Goal: Task Accomplishment & Management: Complete application form

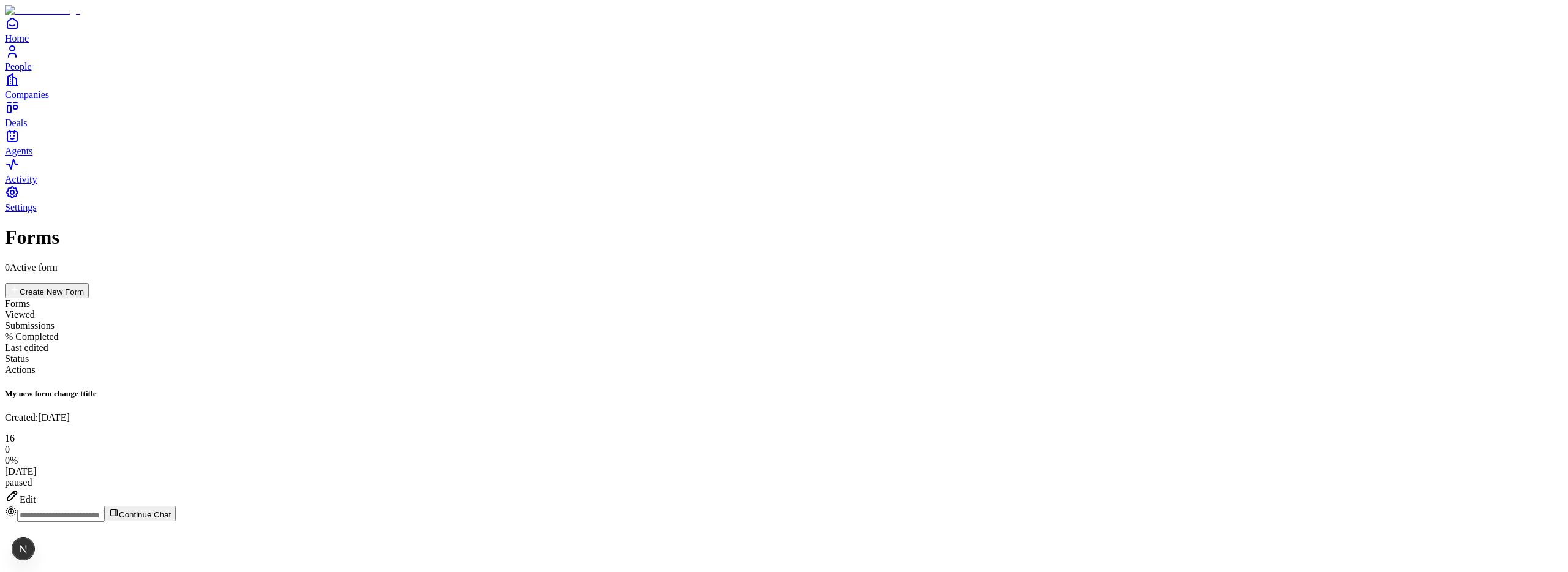
click at [1504, 489] on div "Edit" at bounding box center [783, 497] width 1558 height 17
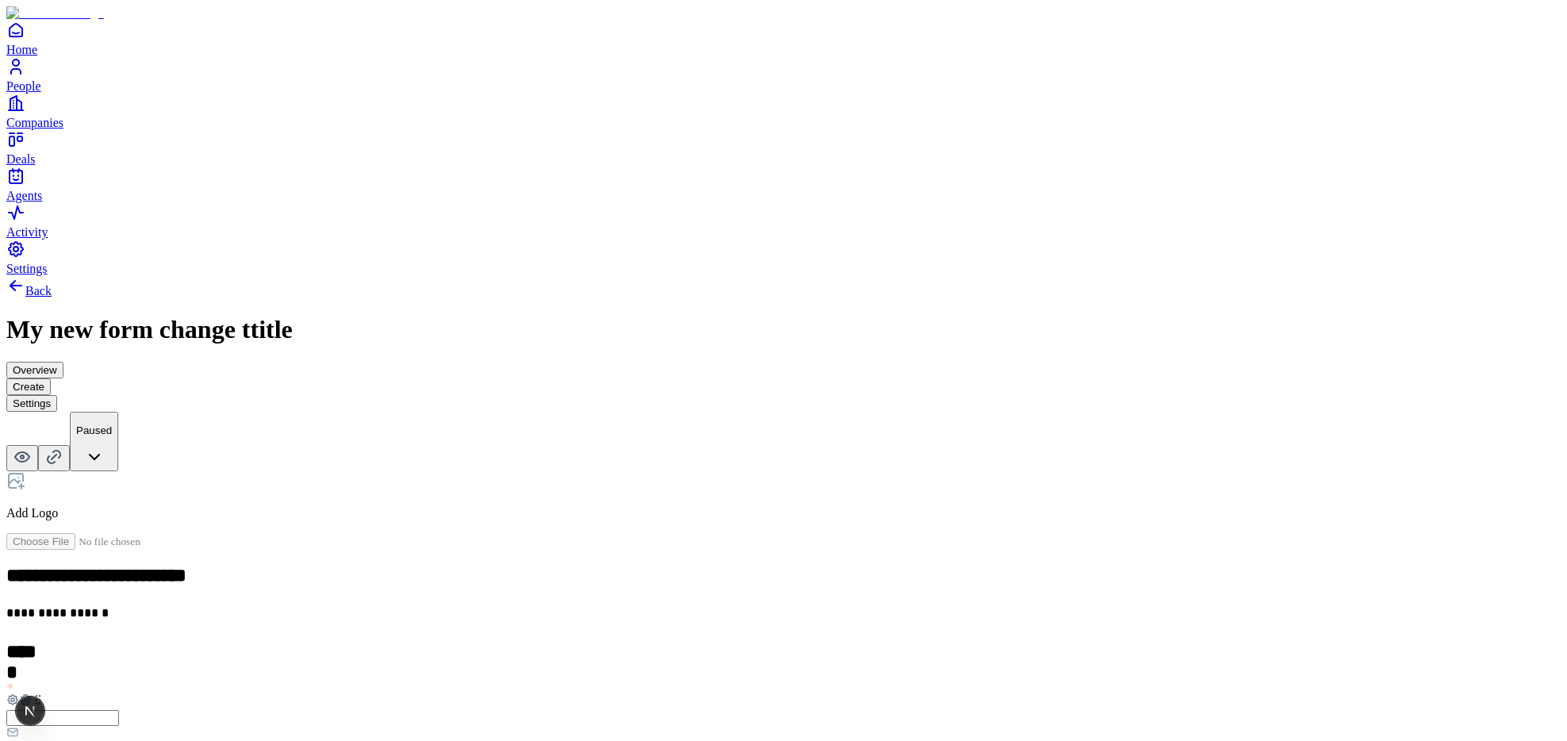
scroll to position [3, 0]
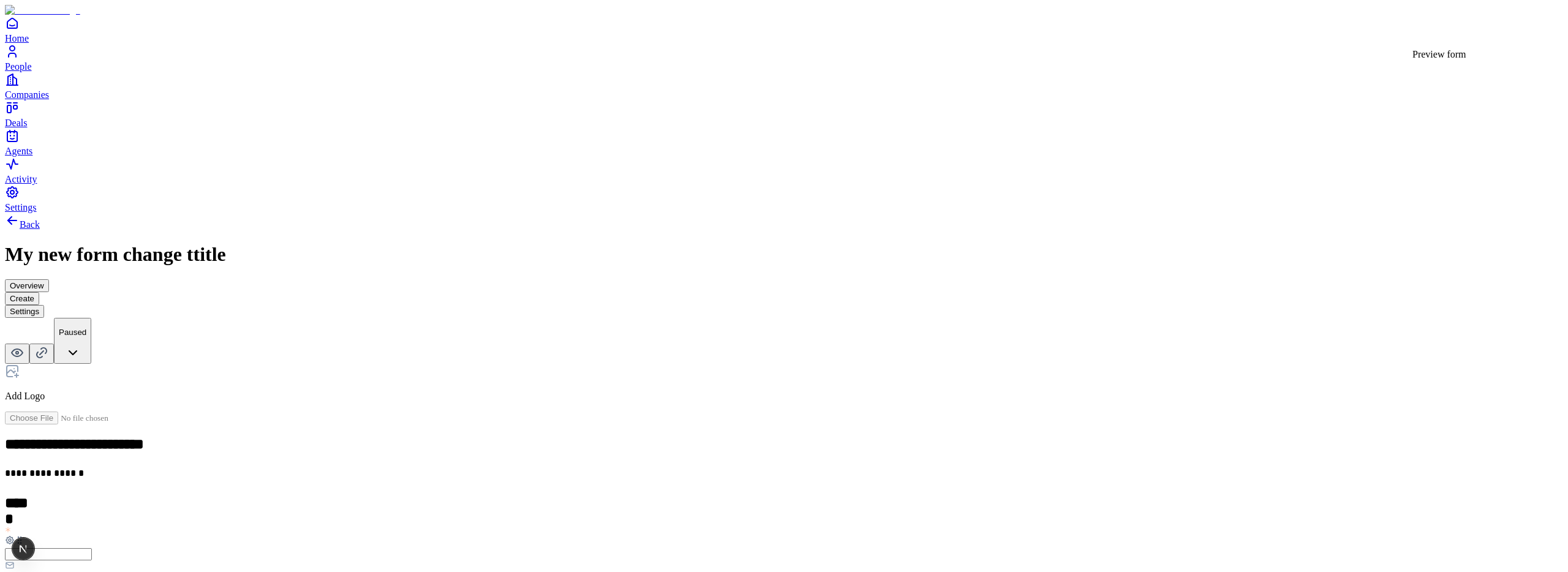
click at [25, 346] on icon at bounding box center [17, 353] width 15 height 15
click at [22, 349] on icon at bounding box center [17, 353] width 11 height 8
click at [654, 391] on p "Add Logo" at bounding box center [783, 396] width 1558 height 11
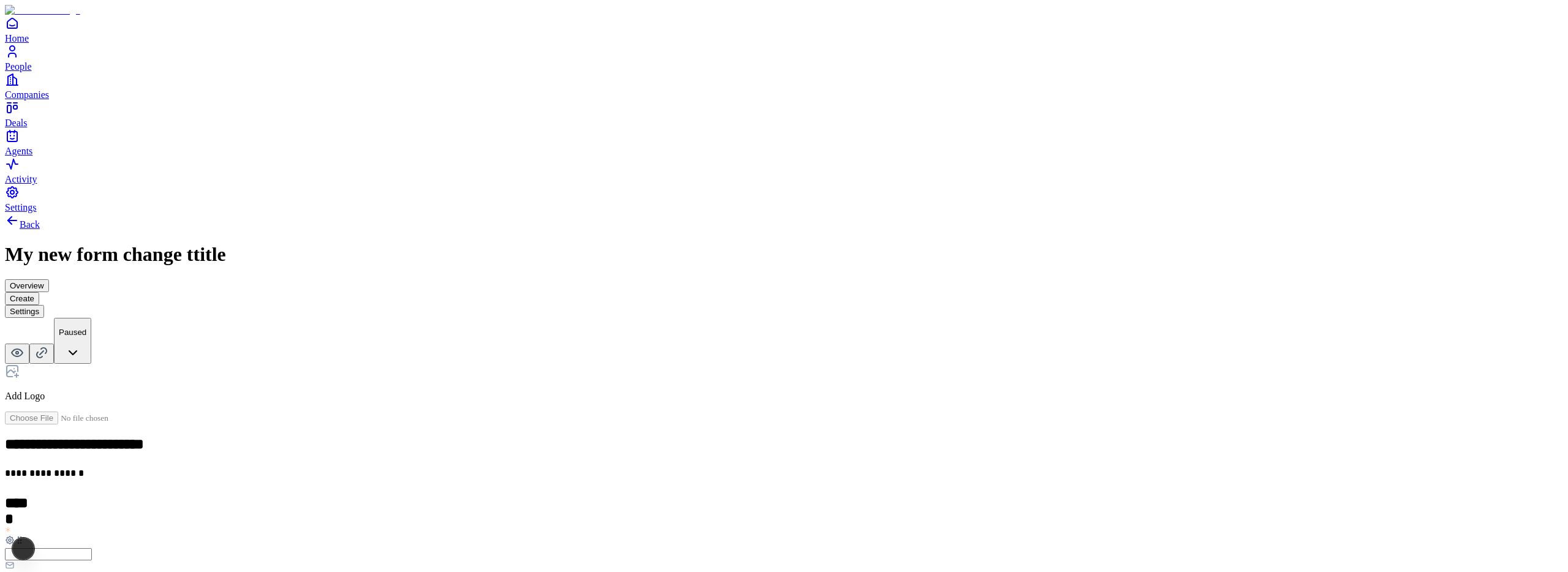
scroll to position [144, 0]
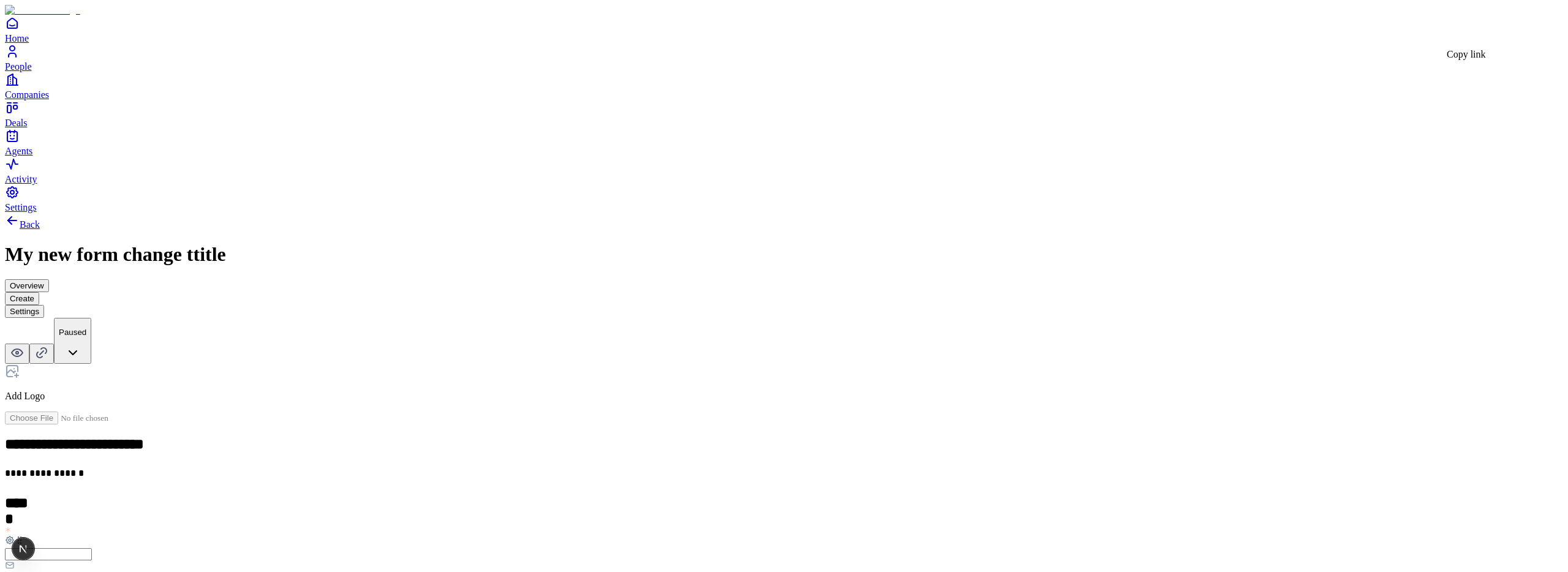
click at [1509, 31] on html "**********" at bounding box center [784, 404] width 1568 height 809
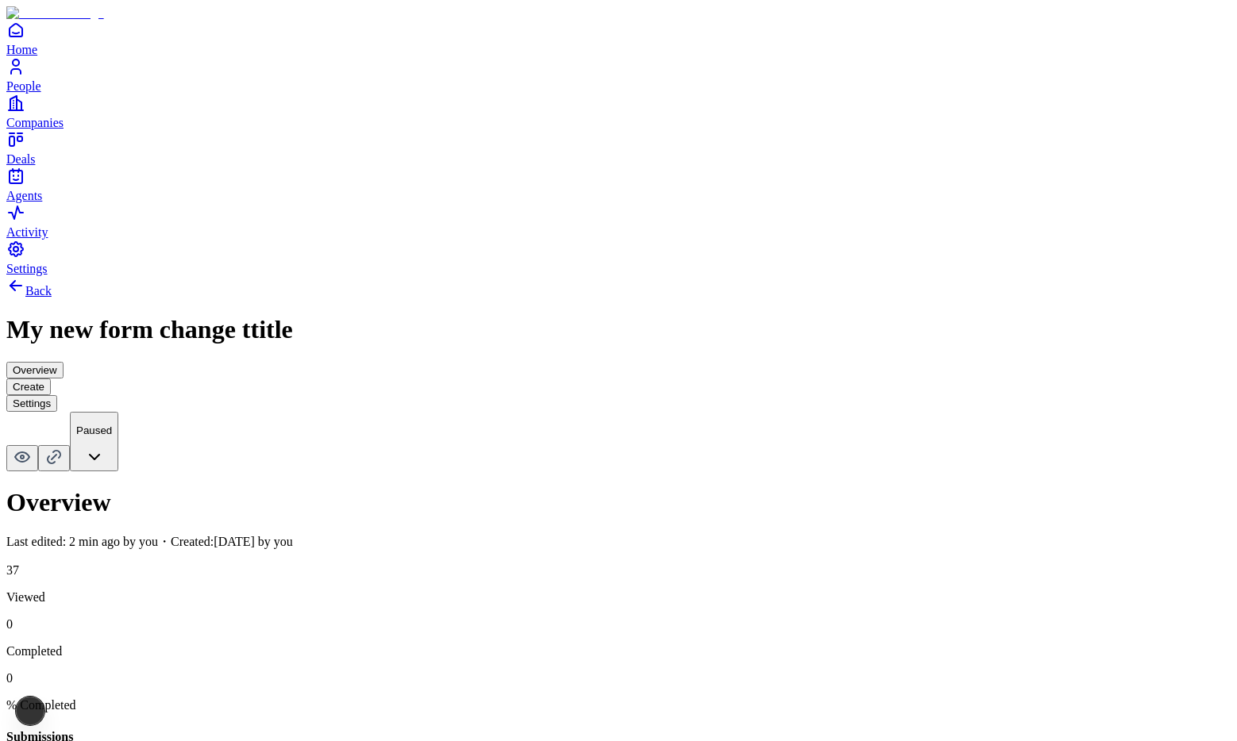
click at [1175, 37] on html "Home People Companies Deals Agents Activity Settings Back My new form change tt…" at bounding box center [618, 411] width 1237 height 822
click at [32, 448] on icon at bounding box center [22, 457] width 19 height 19
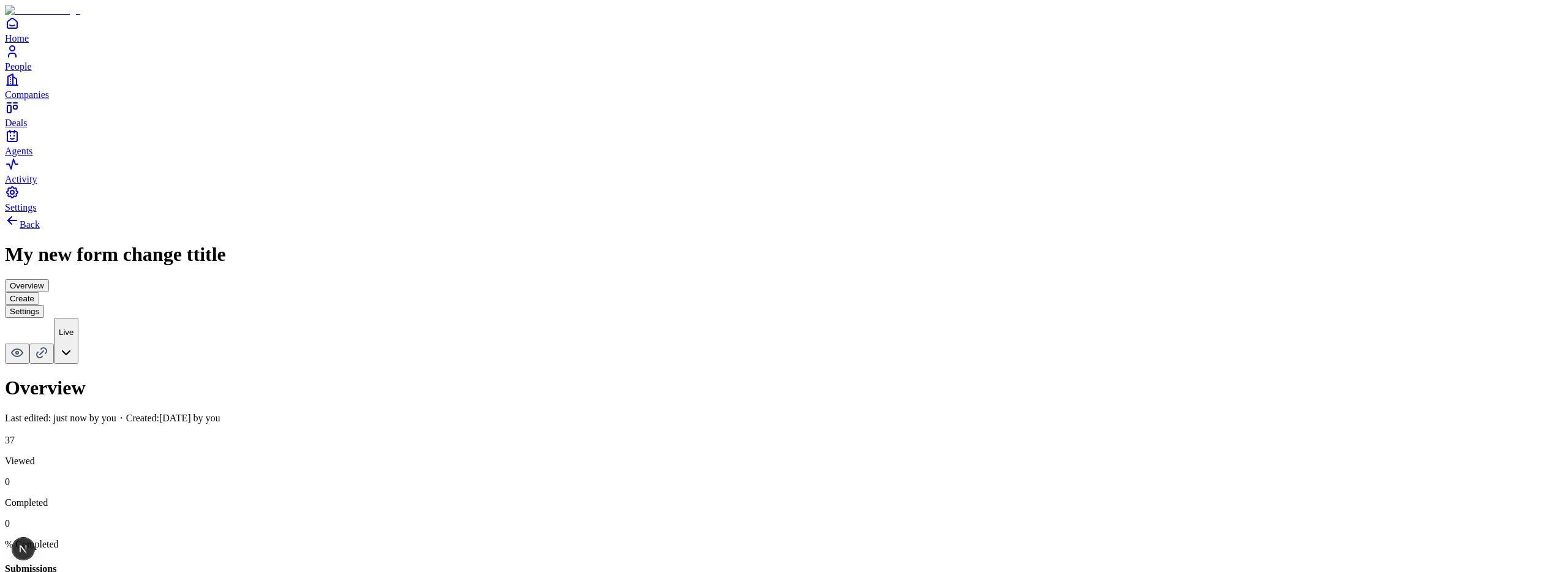
click at [954, 34] on html "Home People Companies Deals Agents Activity Settings Back My new form change tt…" at bounding box center [784, 317] width 1568 height 635
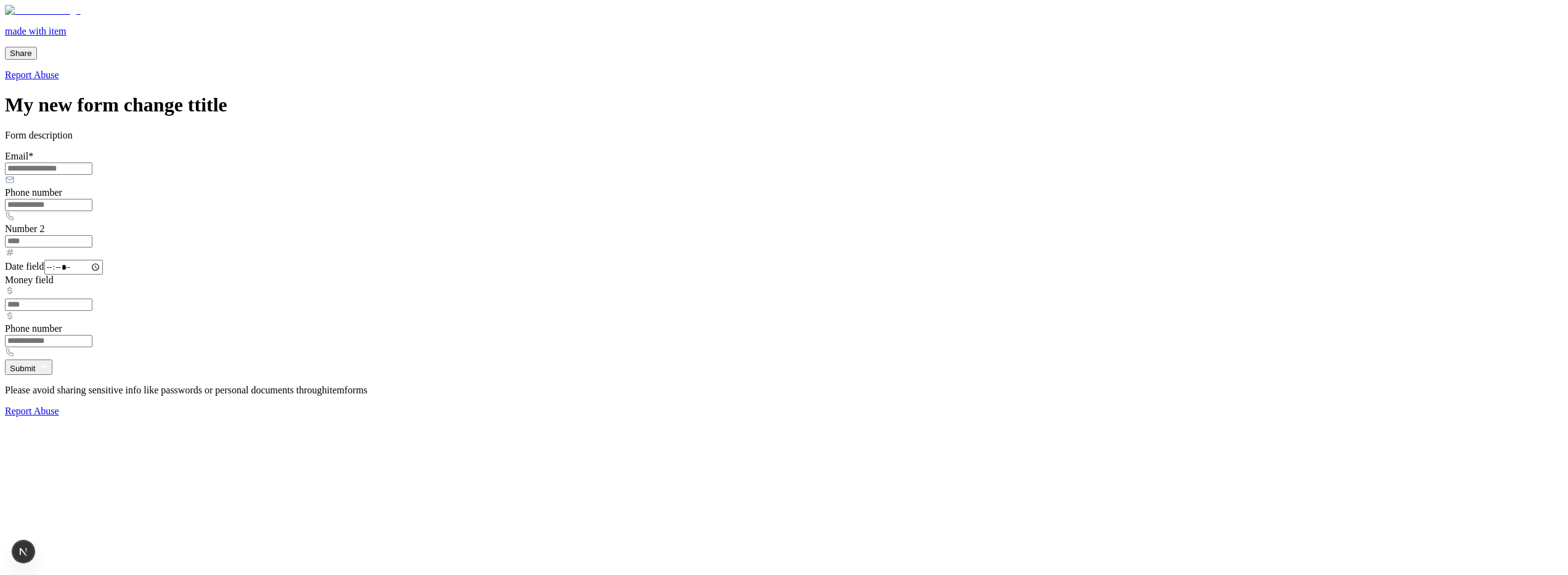
click at [391, 163] on body "made with item Share Report Abuse My new form change ttitle Form description Em…" at bounding box center [783, 210] width 1558 height 412
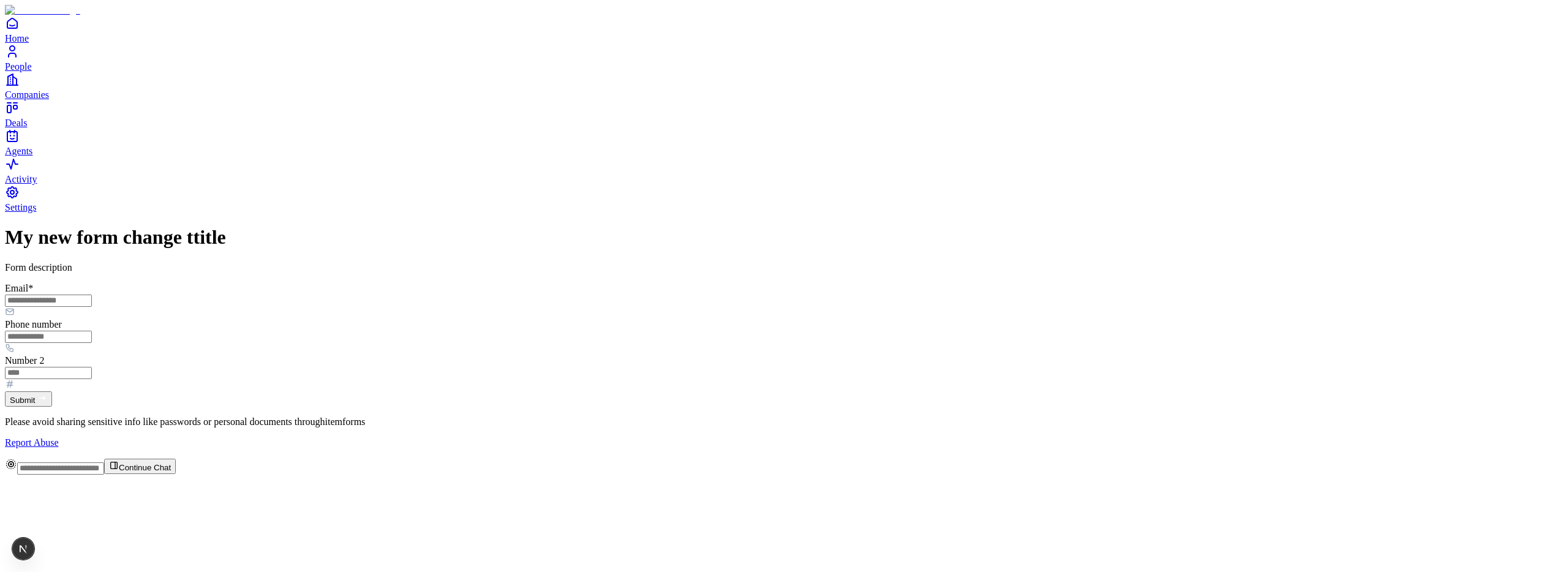
click at [661, 294] on div at bounding box center [783, 306] width 1558 height 25
click at [92, 295] on input "Email *" at bounding box center [48, 301] width 87 height 12
type input "**********"
click at [92, 367] on input "Number 2" at bounding box center [48, 373] width 87 height 12
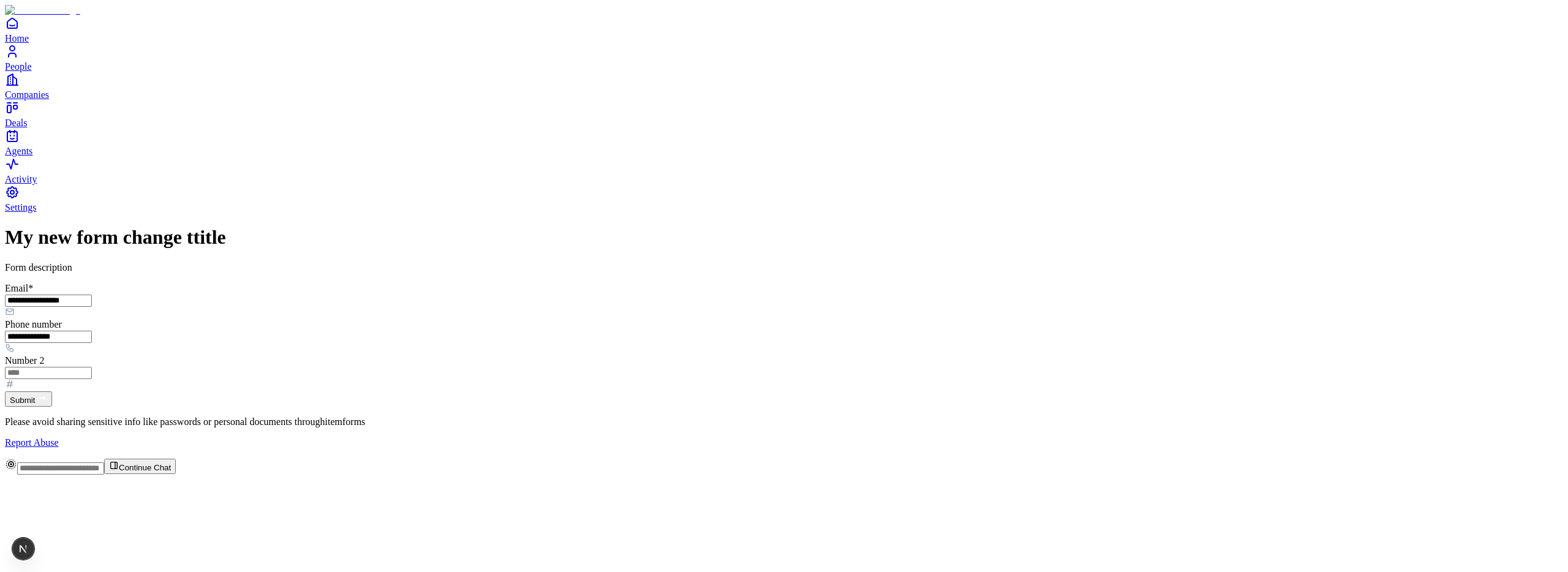
type input "*"
click at [52, 391] on button "Submit" at bounding box center [28, 399] width 47 height 15
click at [57, 551] on div "Issue" at bounding box center [54, 549] width 19 height 22
click at [52, 391] on button "Submit" at bounding box center [28, 399] width 47 height 15
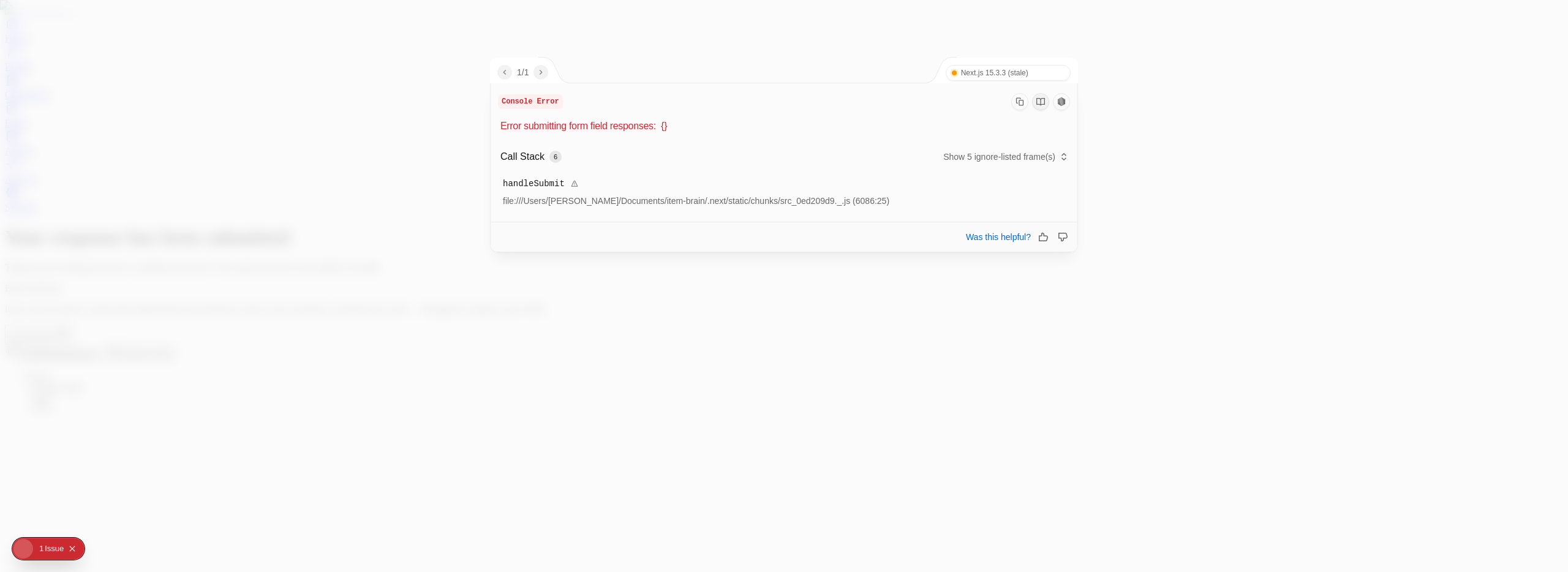
click at [45, 553] on div "Issue" at bounding box center [54, 549] width 19 height 22
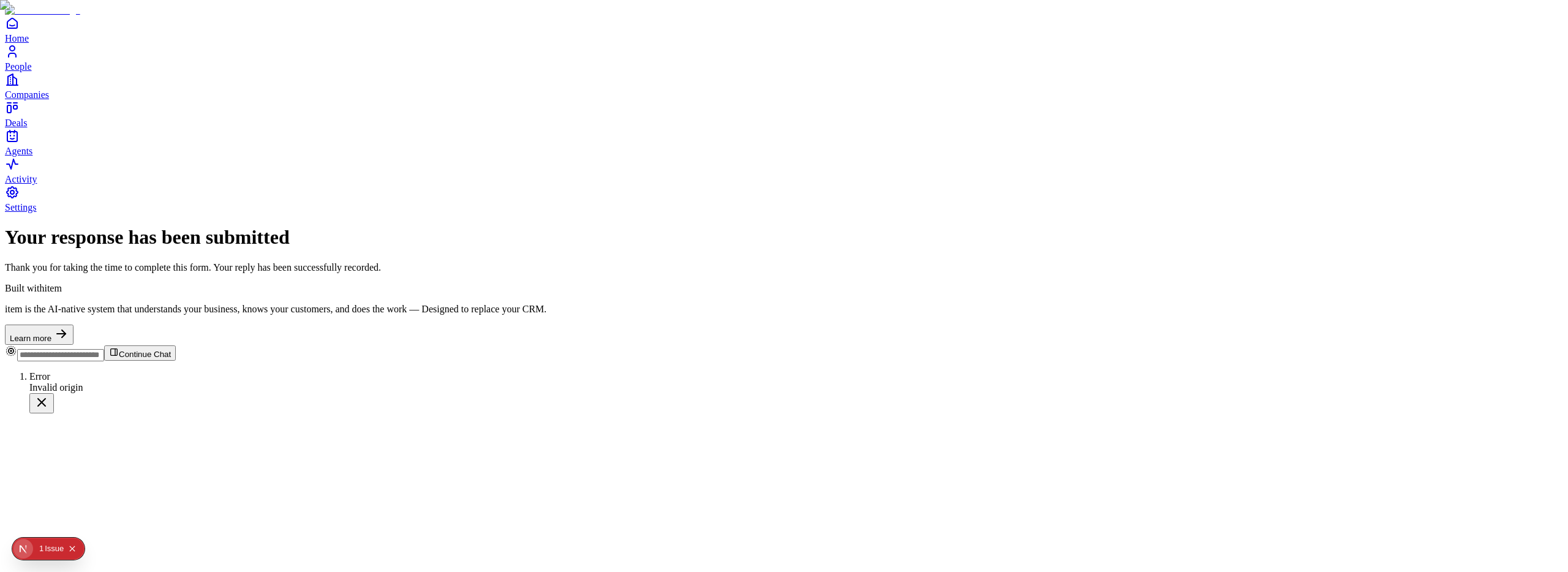
click at [49, 410] on icon "Notifications (F8)" at bounding box center [41, 402] width 15 height 15
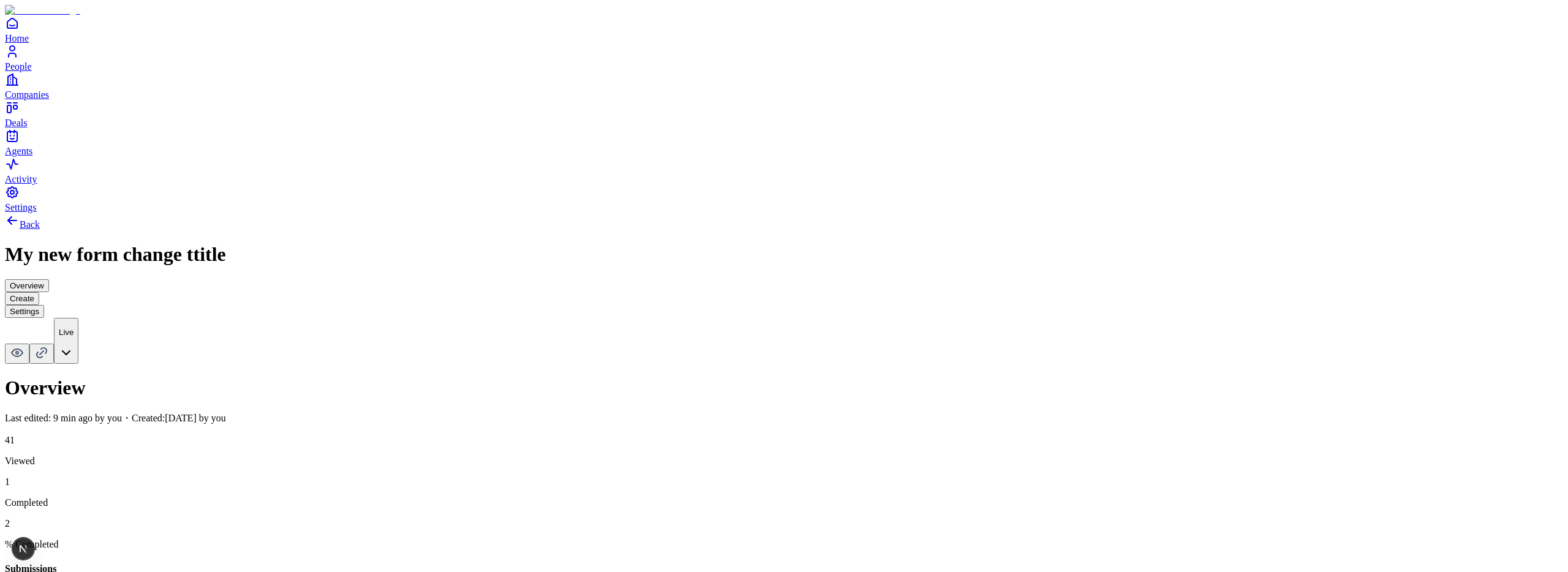
click at [39, 293] on button "Create" at bounding box center [22, 299] width 34 height 13
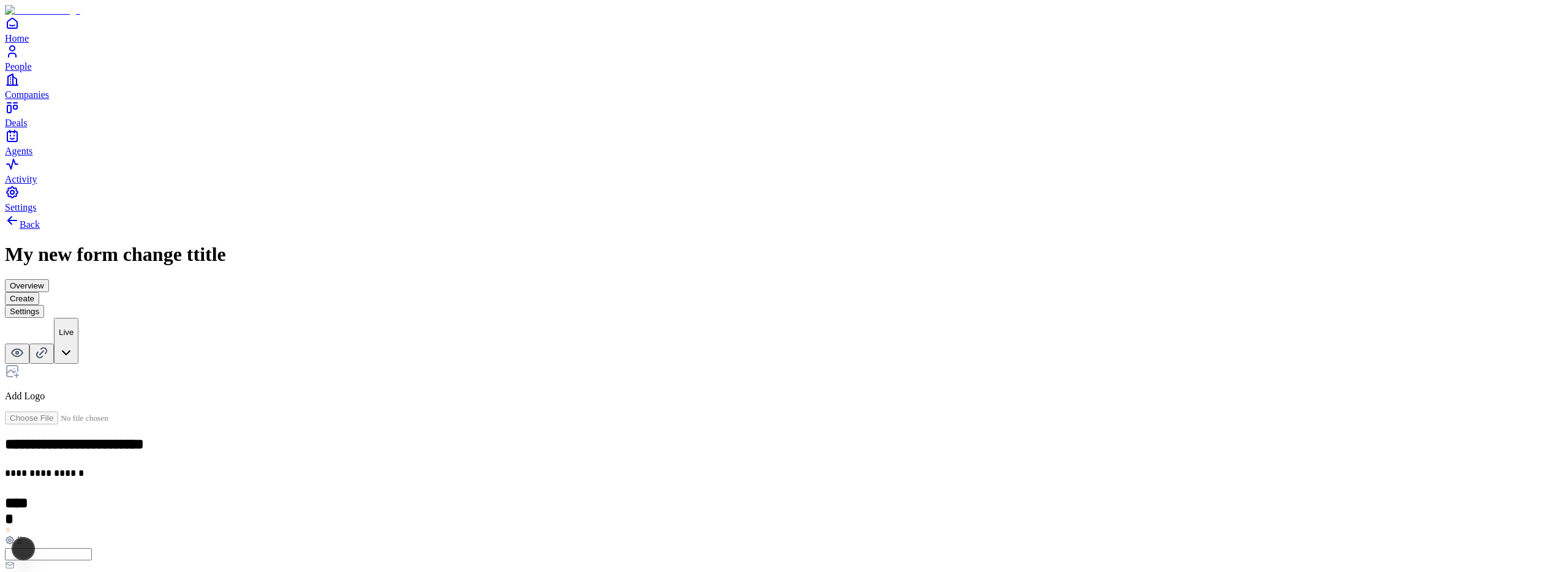
click at [716, 513] on div "Long Form answer" at bounding box center [678, 519] width 75 height 11
click at [1053, 310] on div "**********" at bounding box center [783, 564] width 1558 height 702
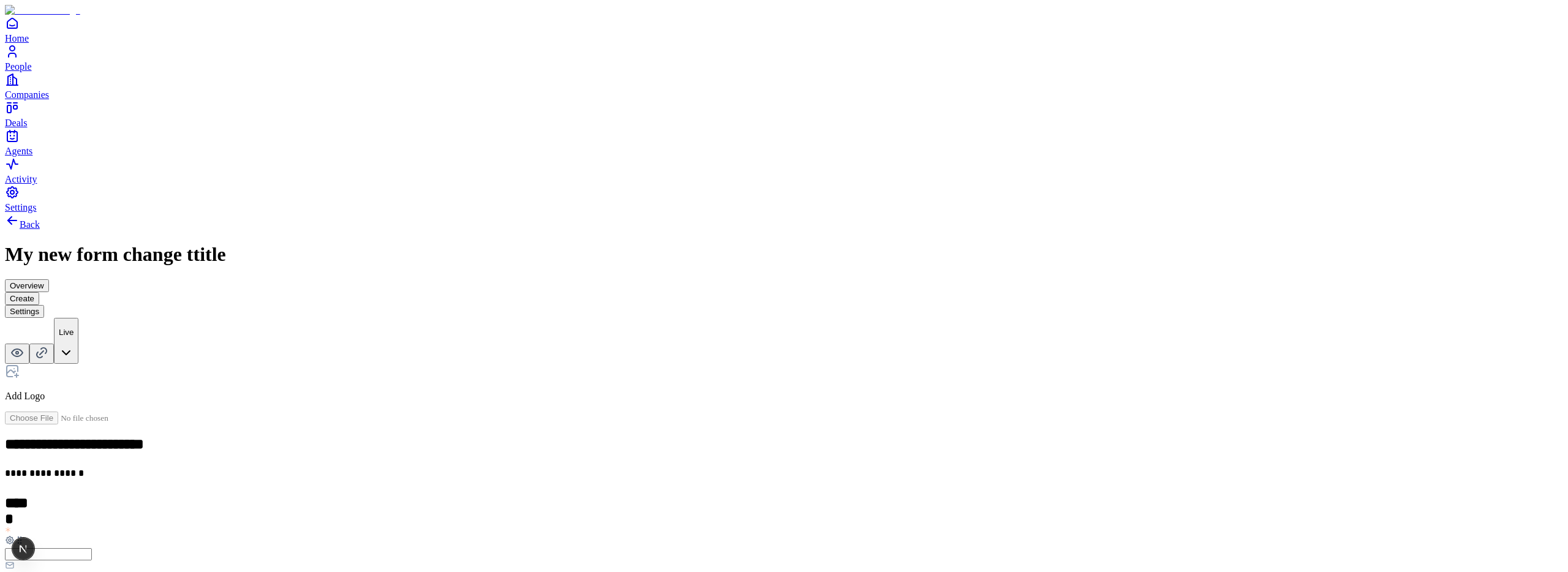
click at [1019, 372] on div "**********" at bounding box center [783, 549] width 1558 height 672
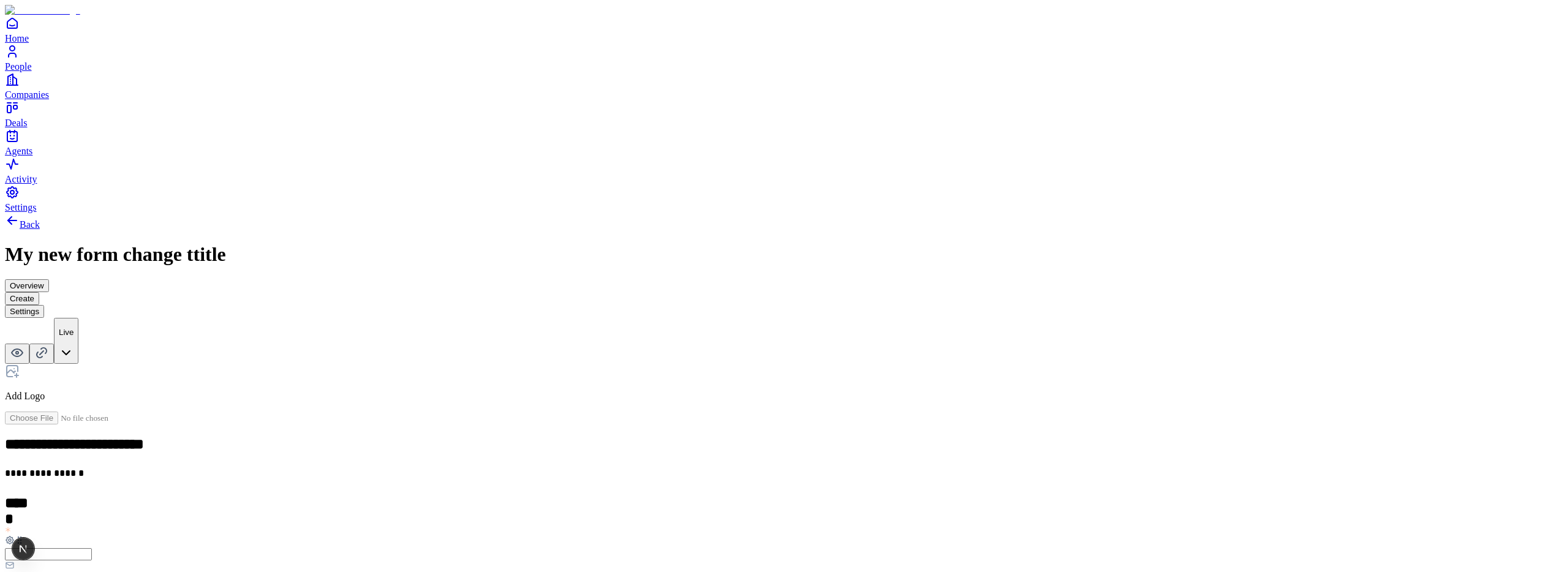
scroll to position [0, 0]
click at [19, 352] on icon at bounding box center [17, 353] width 2 height 2
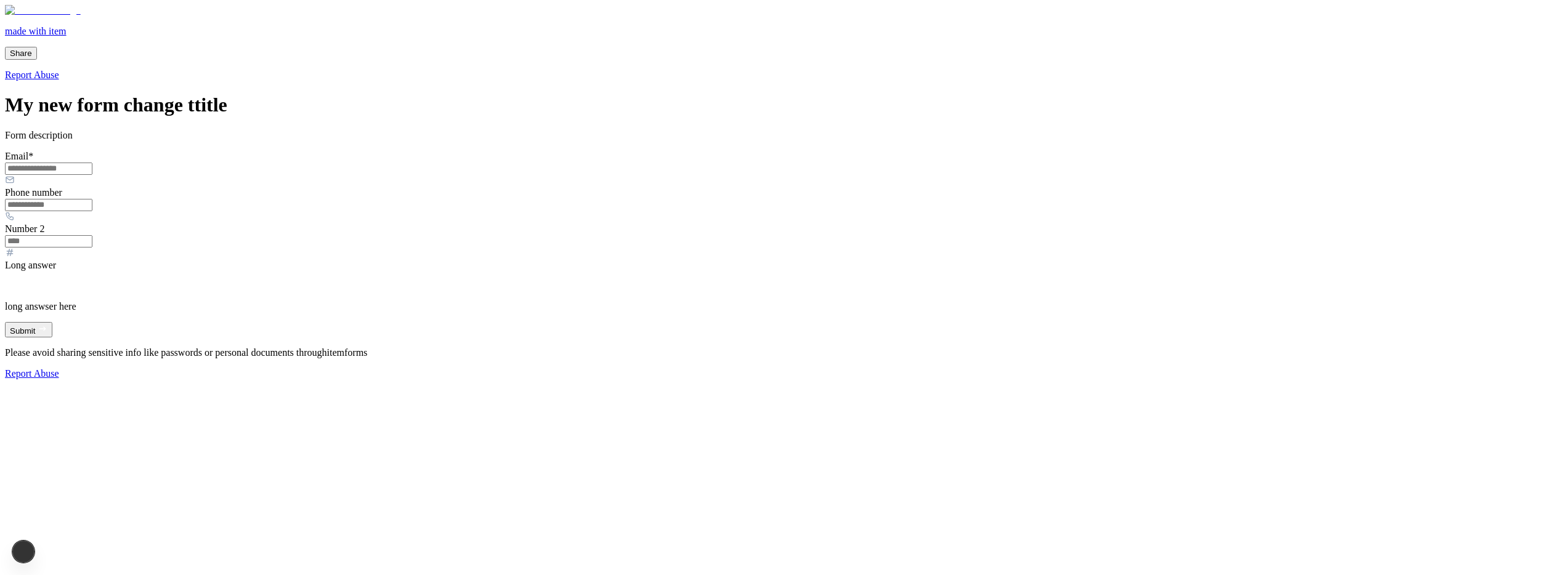
click at [92, 175] on input "Email *" at bounding box center [48, 169] width 88 height 12
type input "**********"
click at [92, 211] on input "Phone number" at bounding box center [48, 205] width 88 height 12
type input "**********"
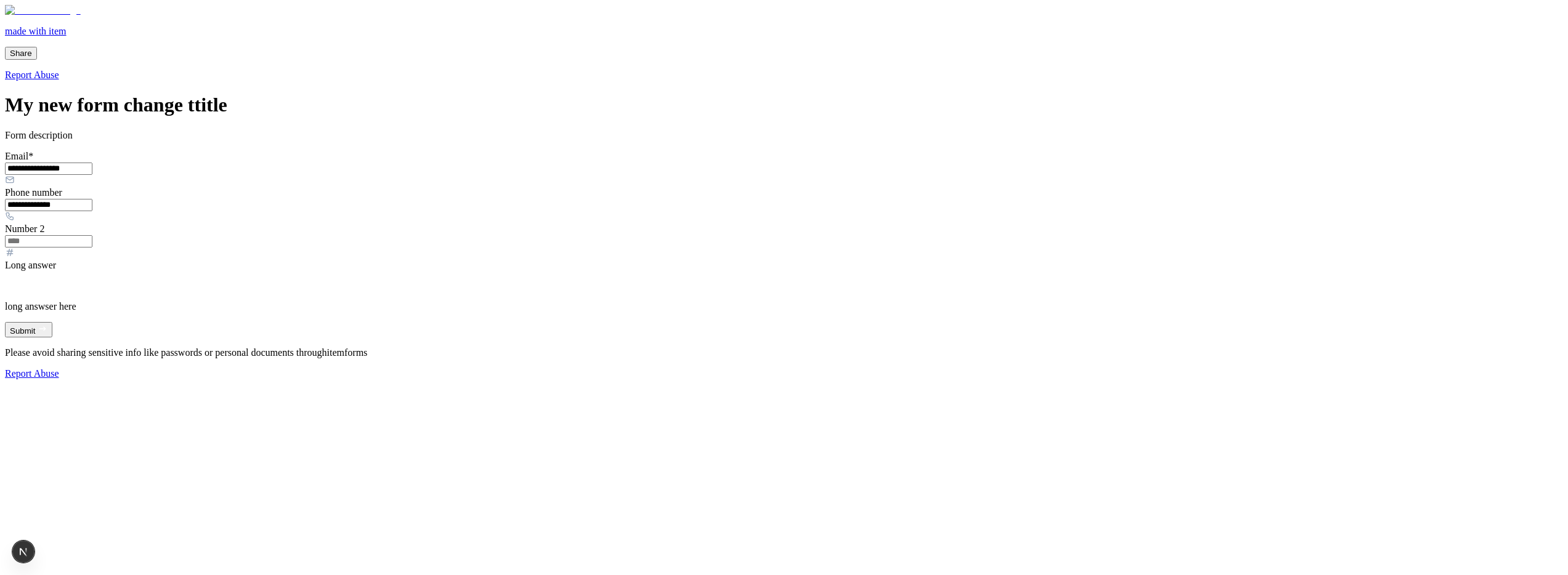
click at [682, 260] on div at bounding box center [783, 247] width 1558 height 26
click at [92, 248] on input "Number 2" at bounding box center [48, 241] width 88 height 12
type input "*"
drag, startPoint x: 911, startPoint y: 342, endPoint x: 946, endPoint y: 342, distance: 35.0
click at [911, 342] on div "**********" at bounding box center [783, 236] width 1558 height 285
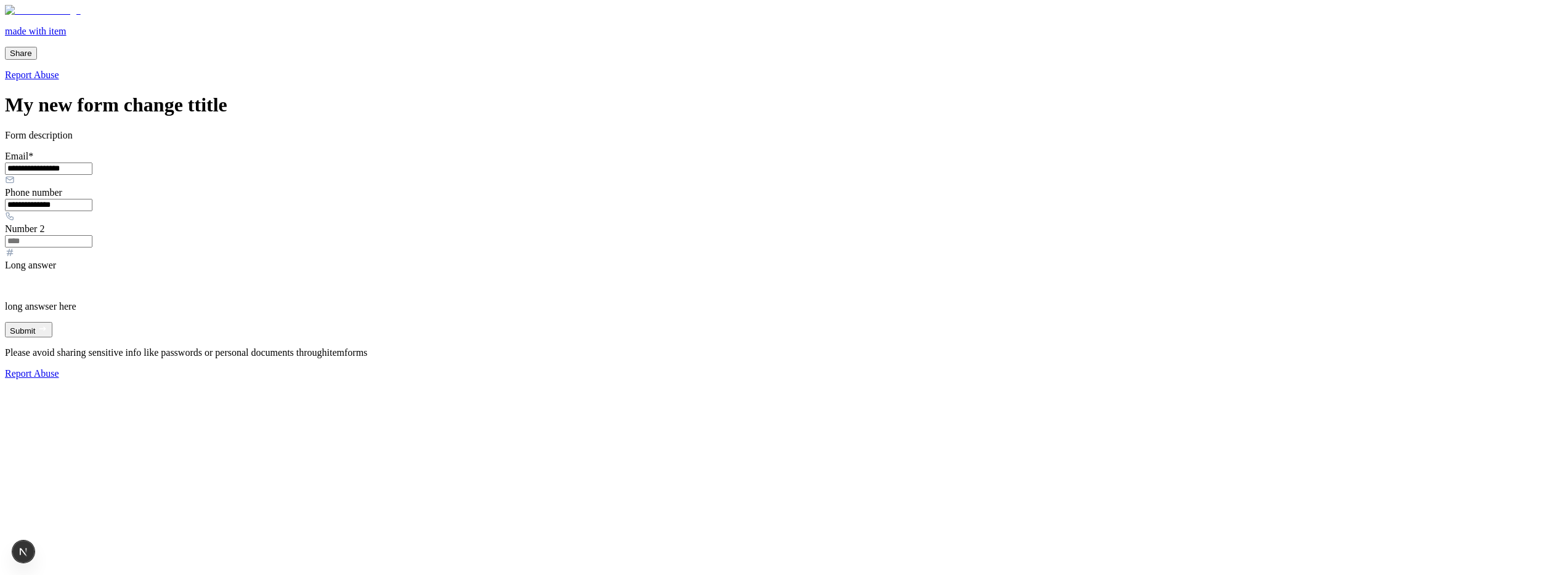
click at [712, 291] on p at bounding box center [783, 286] width 1558 height 10
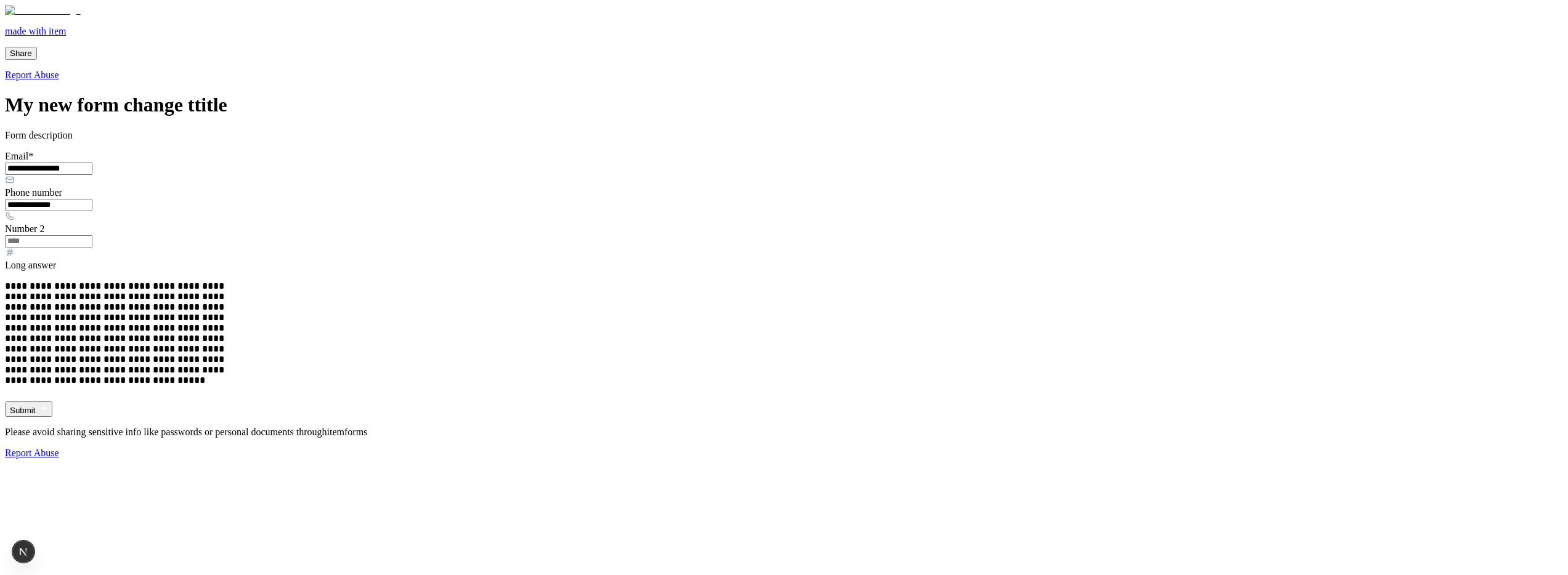
click at [52, 417] on button "Submit" at bounding box center [28, 409] width 47 height 16
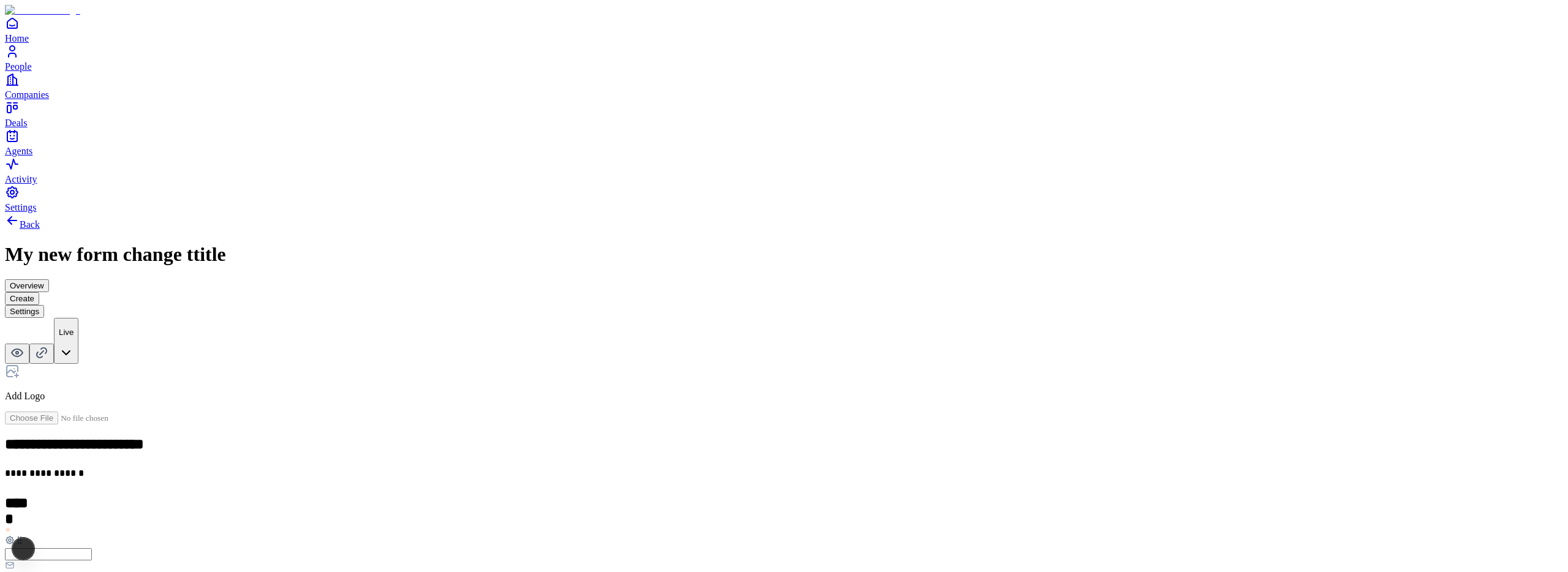
scroll to position [141, 0]
click at [713, 476] on div "Multiple choice" at bounding box center [675, 482] width 75 height 11
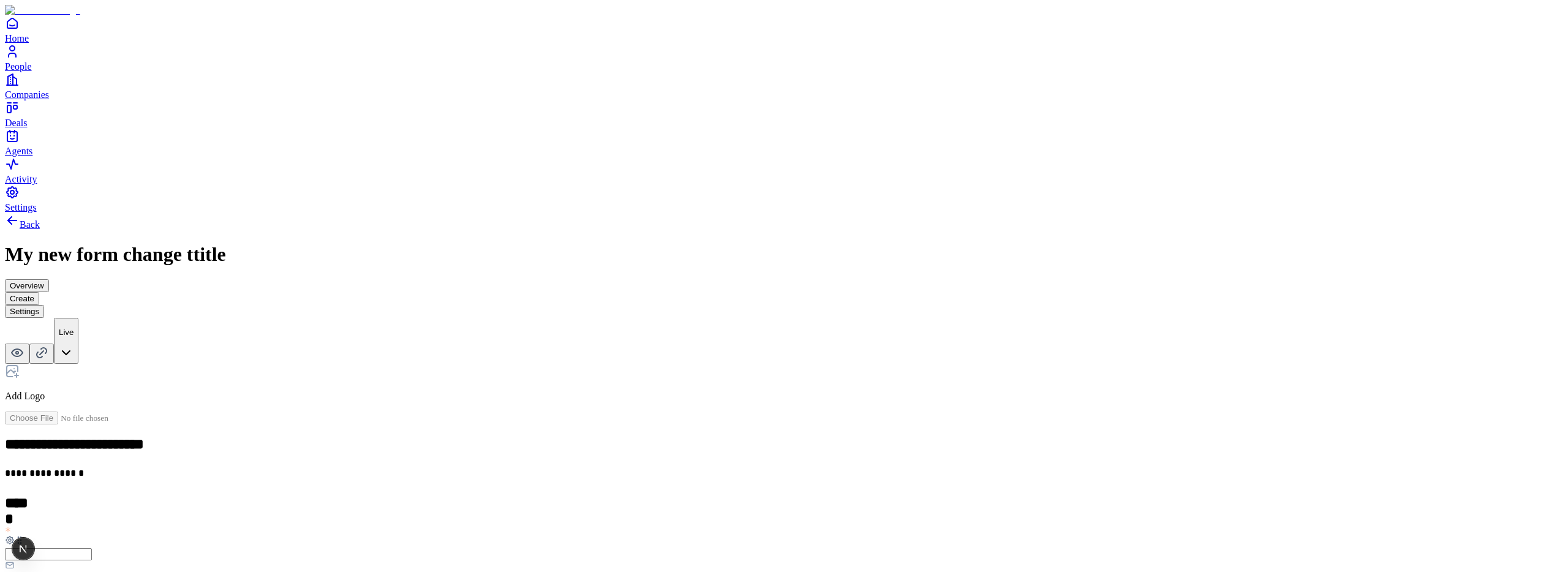
scroll to position [259, 0]
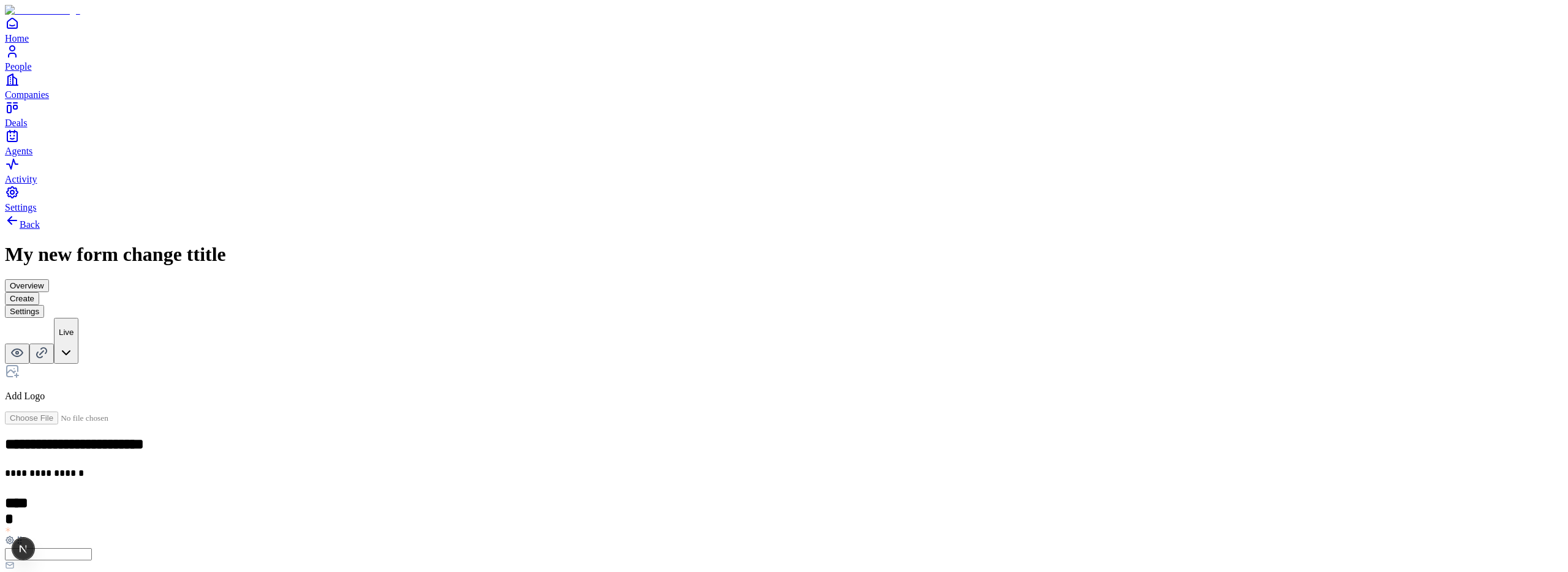
drag, startPoint x: 684, startPoint y: 494, endPoint x: 694, endPoint y: 493, distance: 10.0
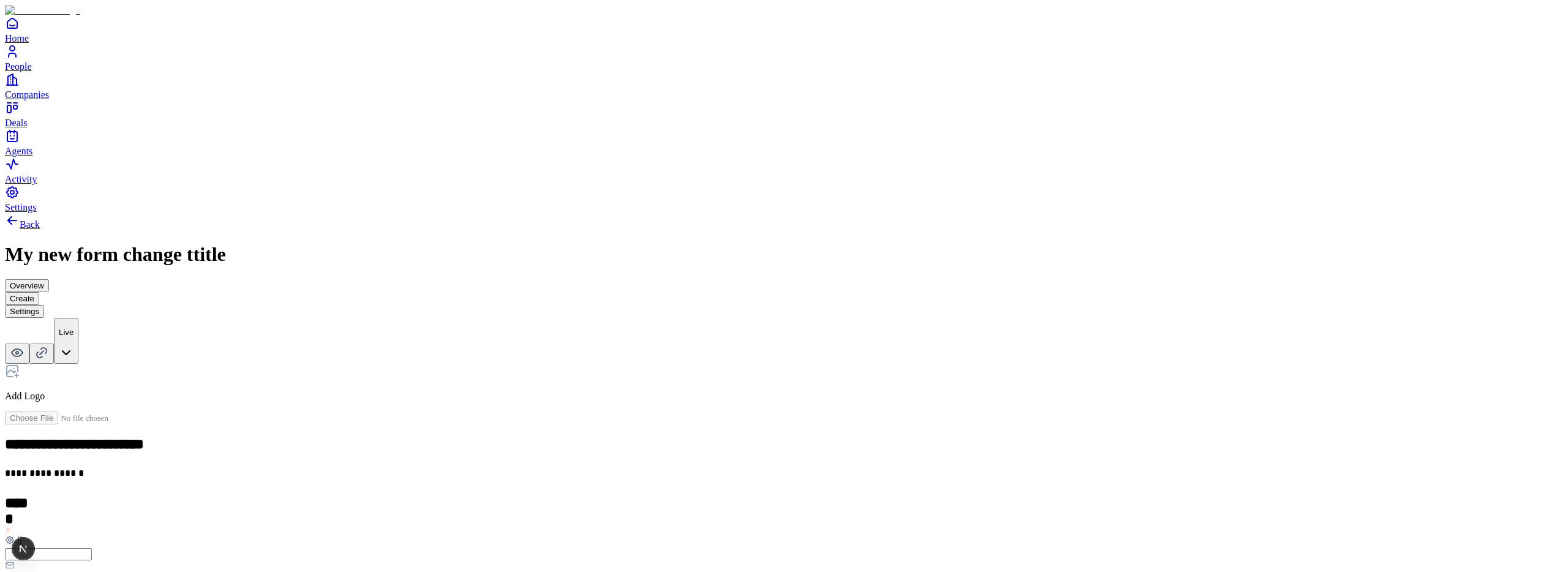
scroll to position [299, 0]
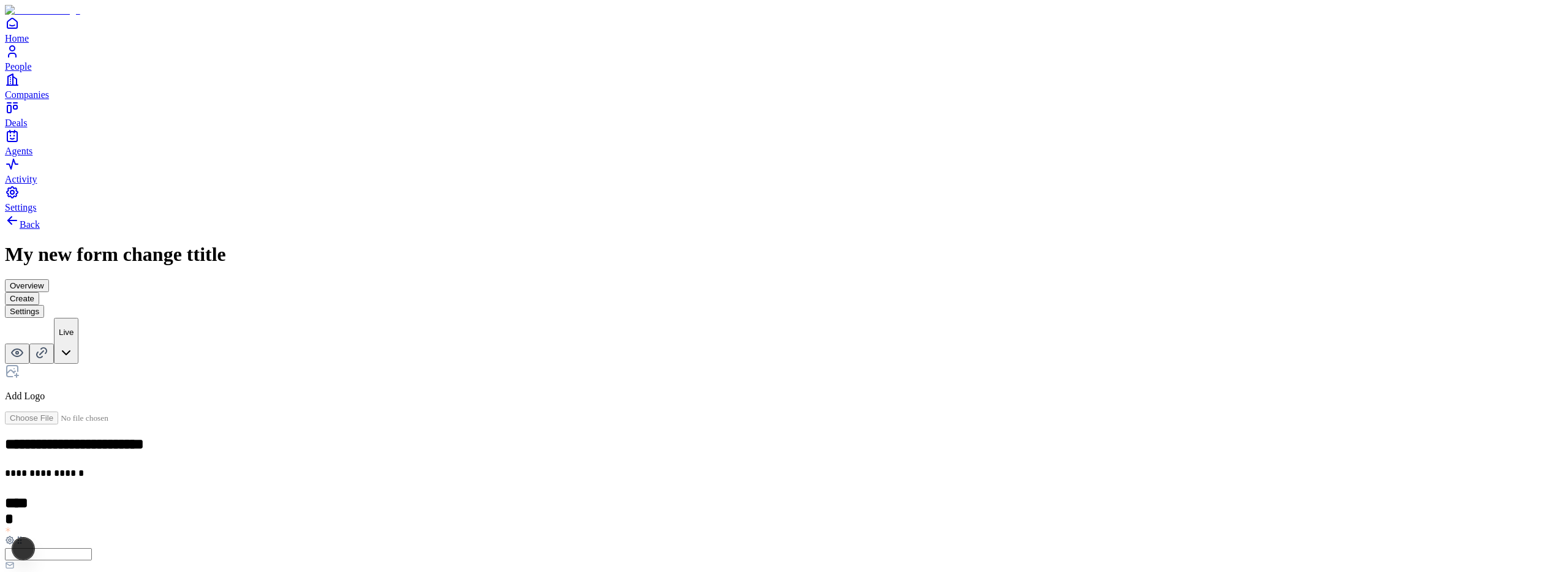
scroll to position [238, 0]
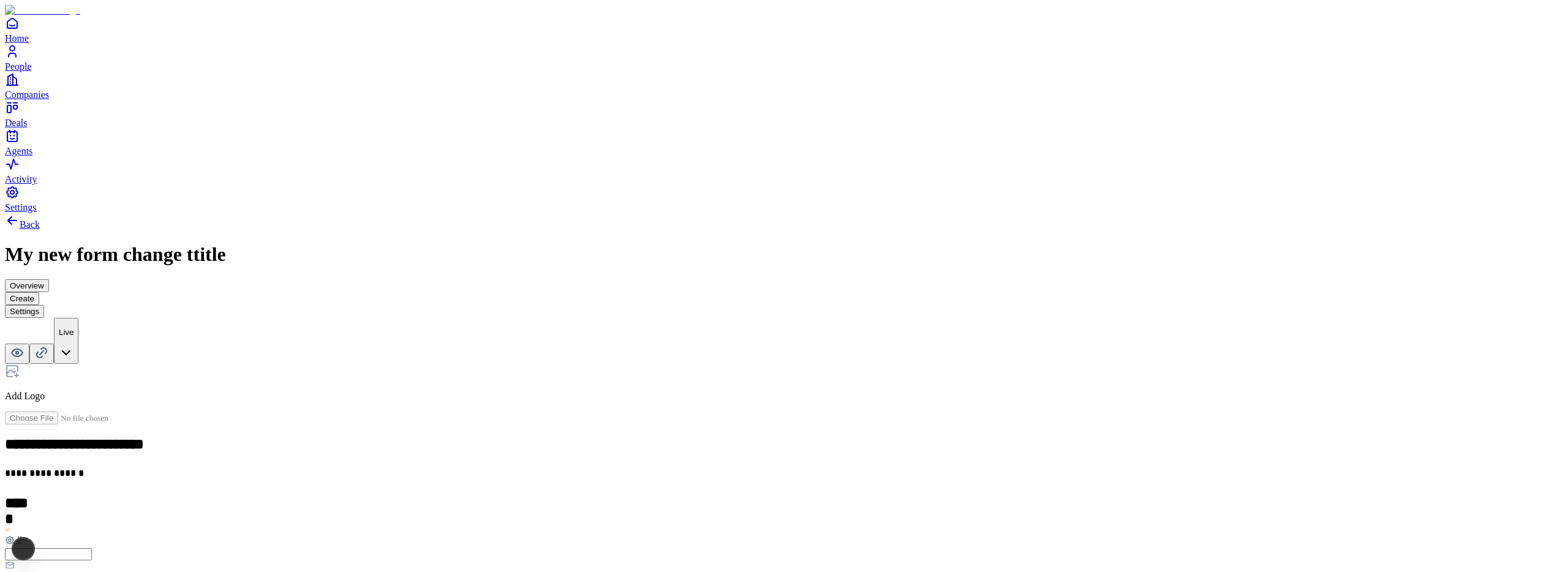
scroll to position [217, 0]
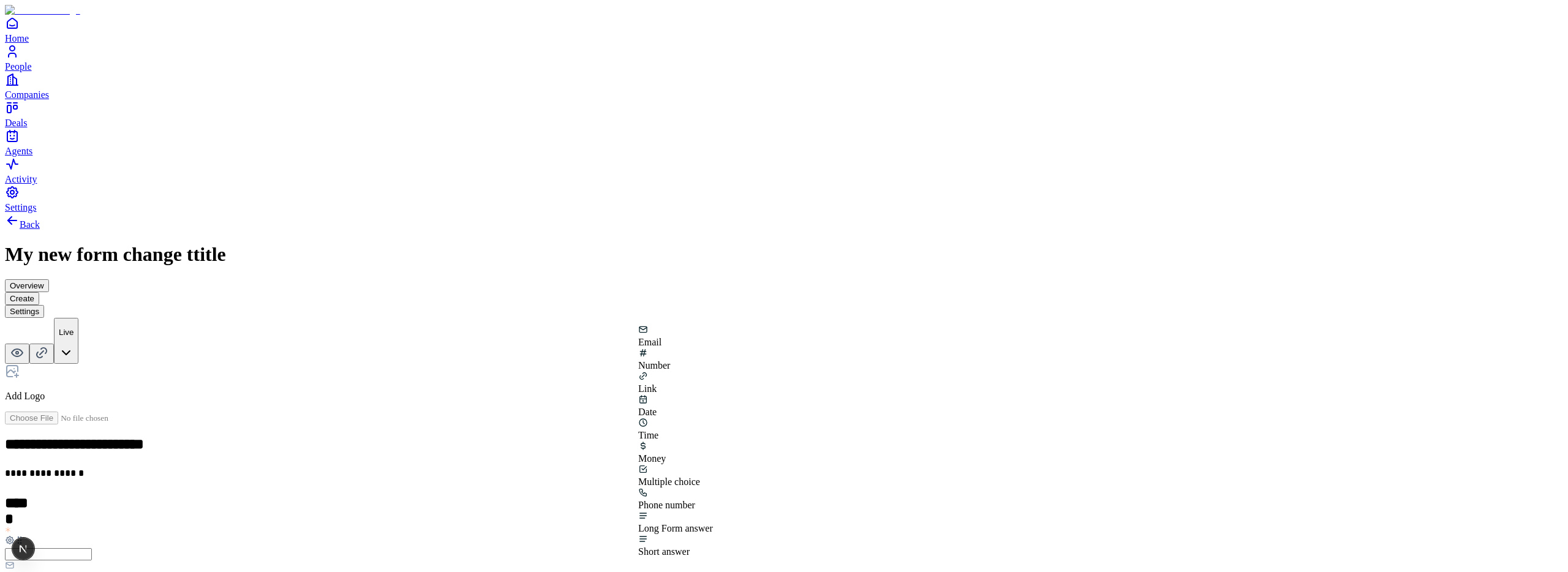
click at [713, 476] on div "Multiple choice" at bounding box center [675, 482] width 75 height 11
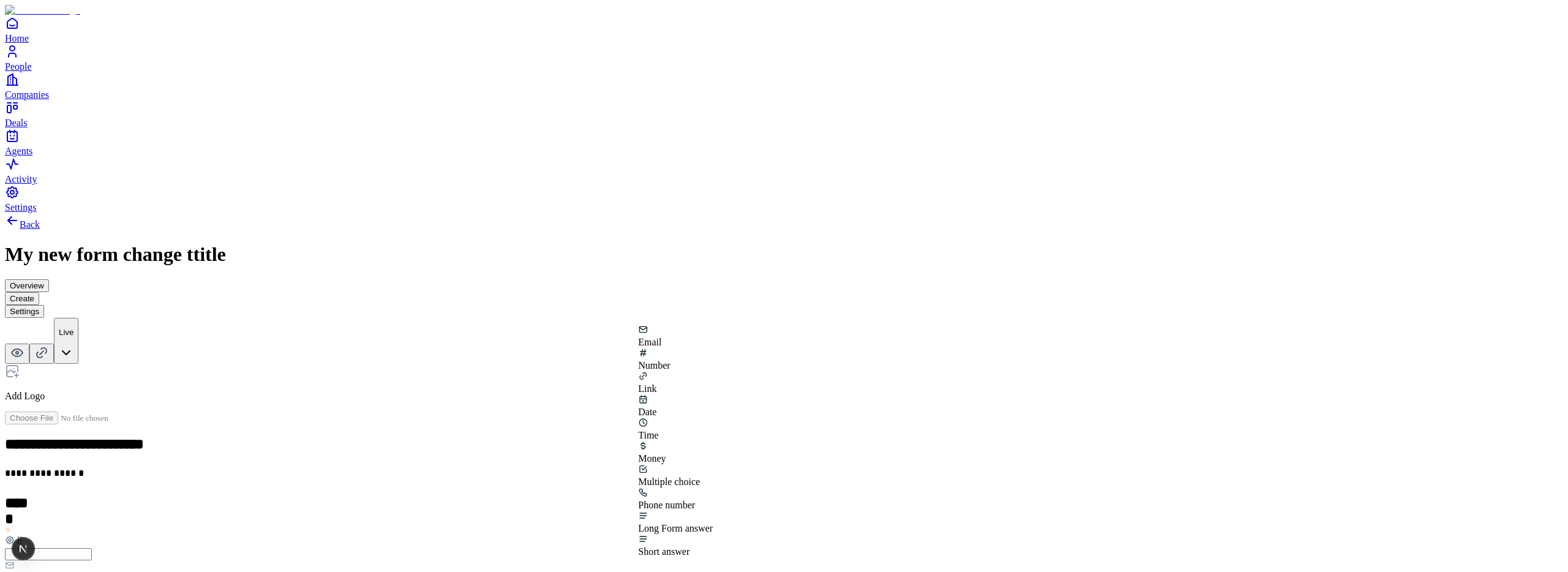
click at [713, 476] on div "Multiple choice" at bounding box center [675, 482] width 75 height 11
type button "on"
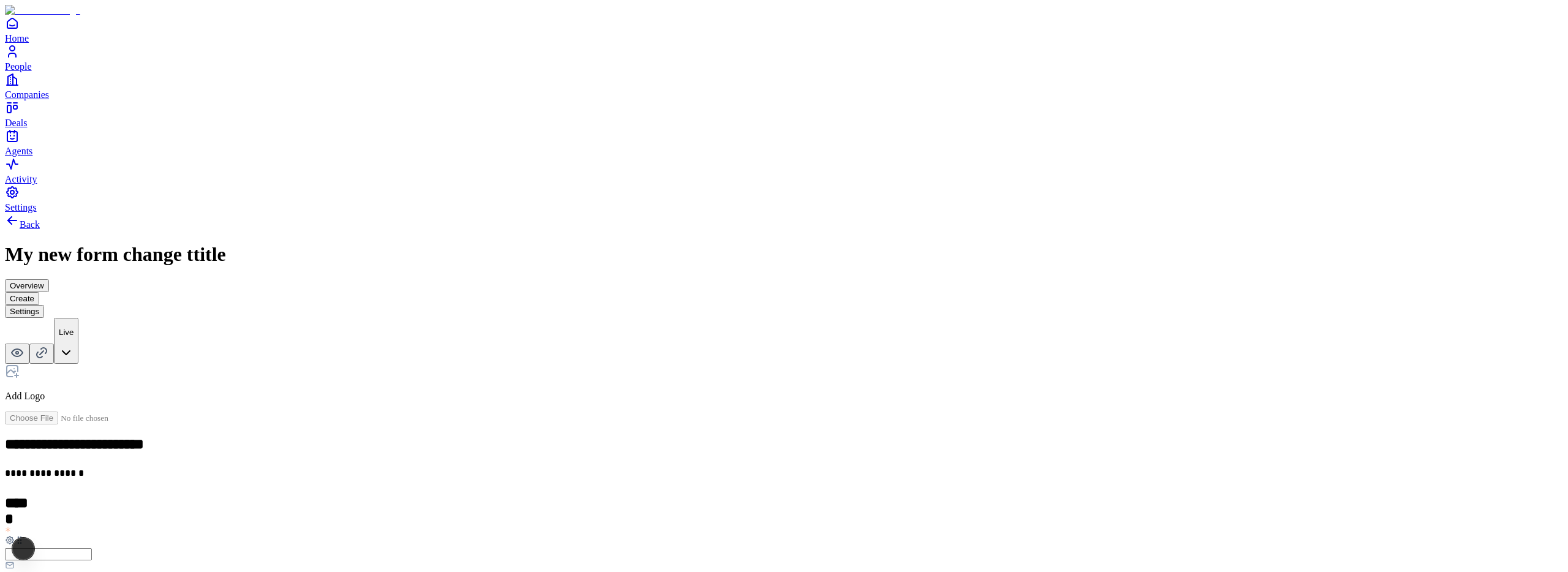
scroll to position [300, 0]
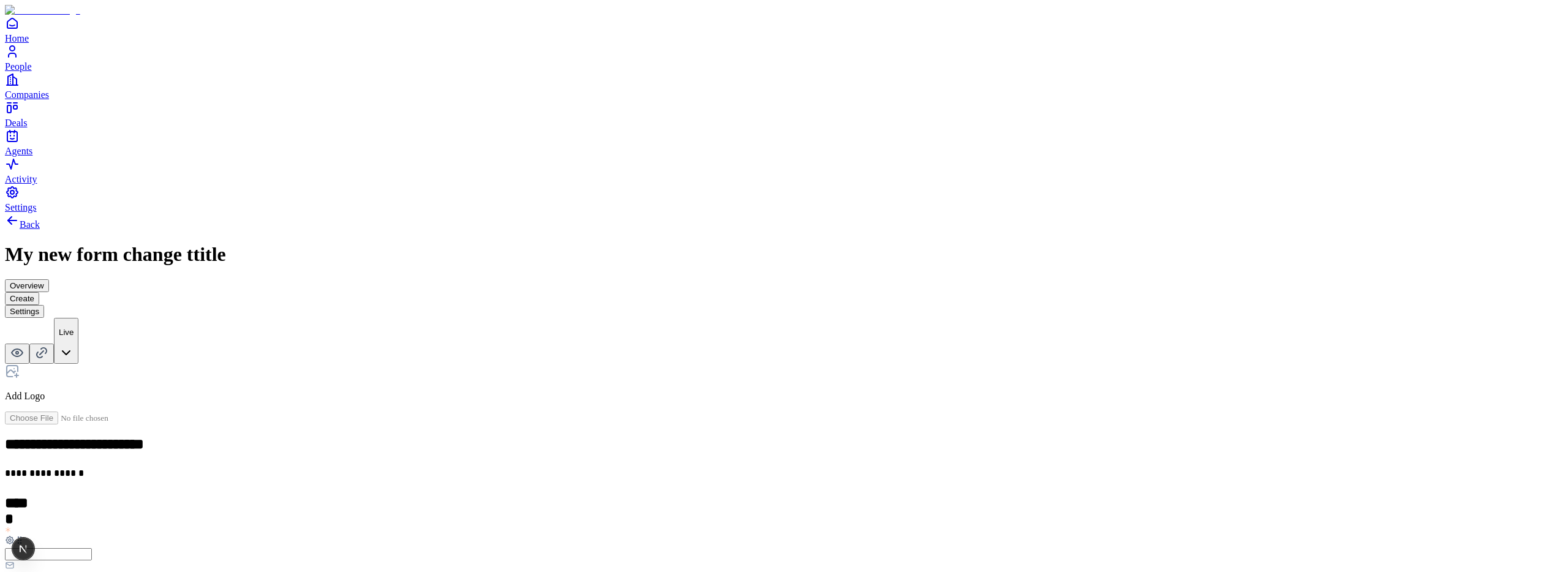
drag, startPoint x: 687, startPoint y: 428, endPoint x: 647, endPoint y: 428, distance: 40.0
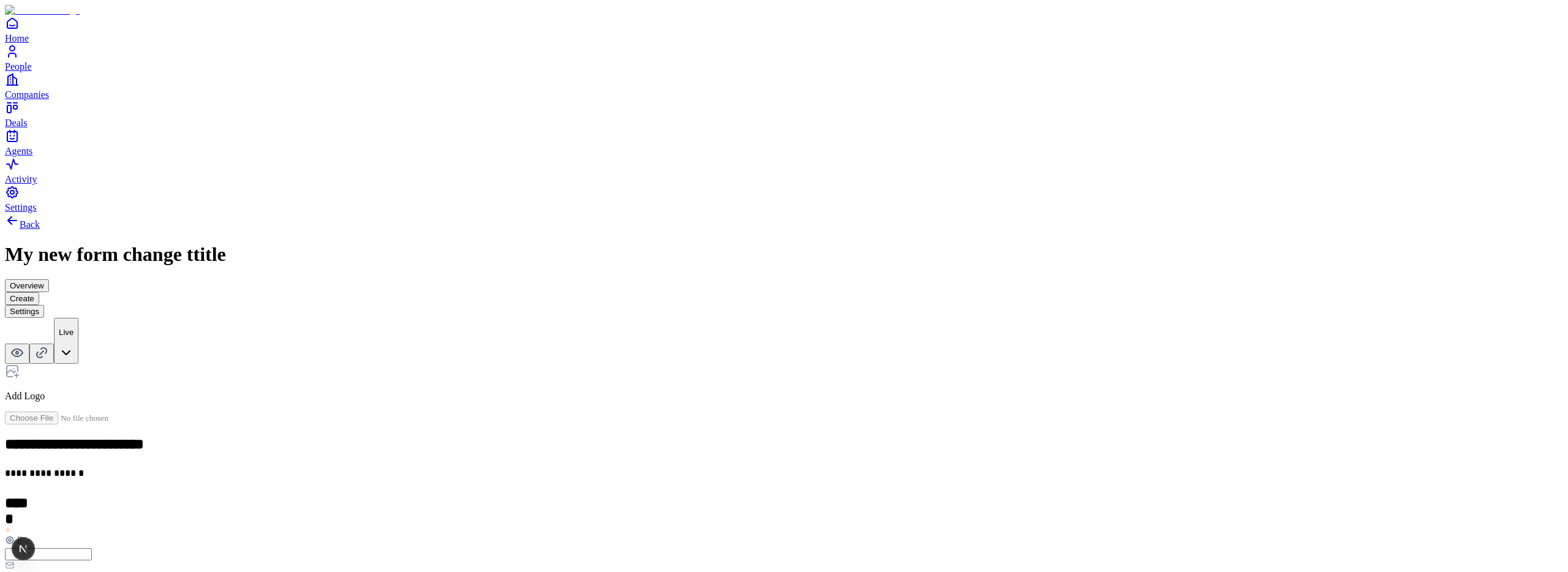
scroll to position [321, 0]
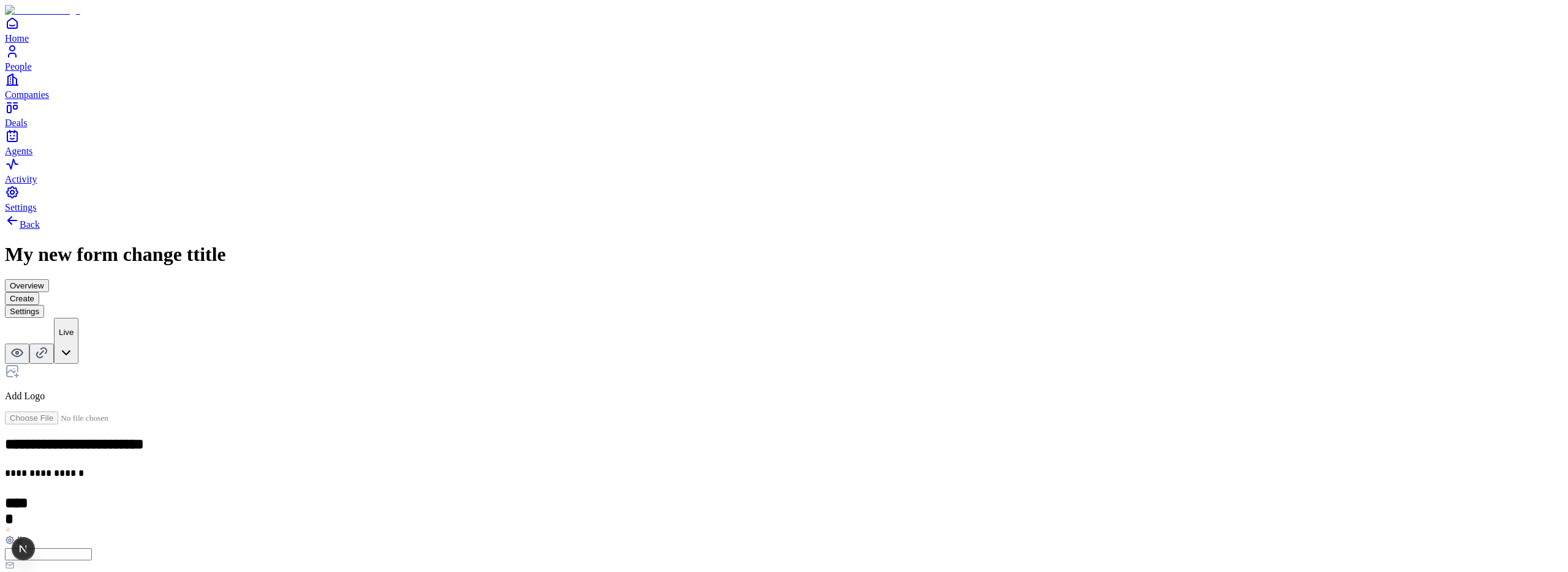
drag, startPoint x: 688, startPoint y: 432, endPoint x: 662, endPoint y: 432, distance: 26.0
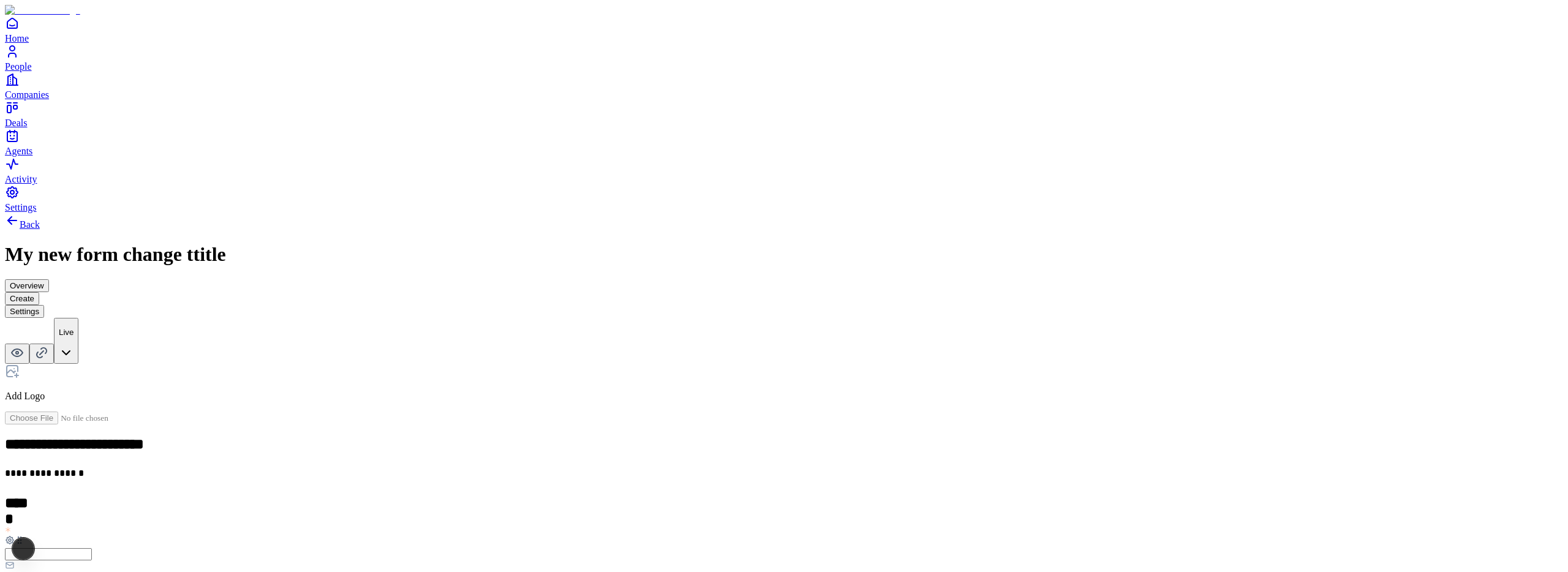
scroll to position [279, 0]
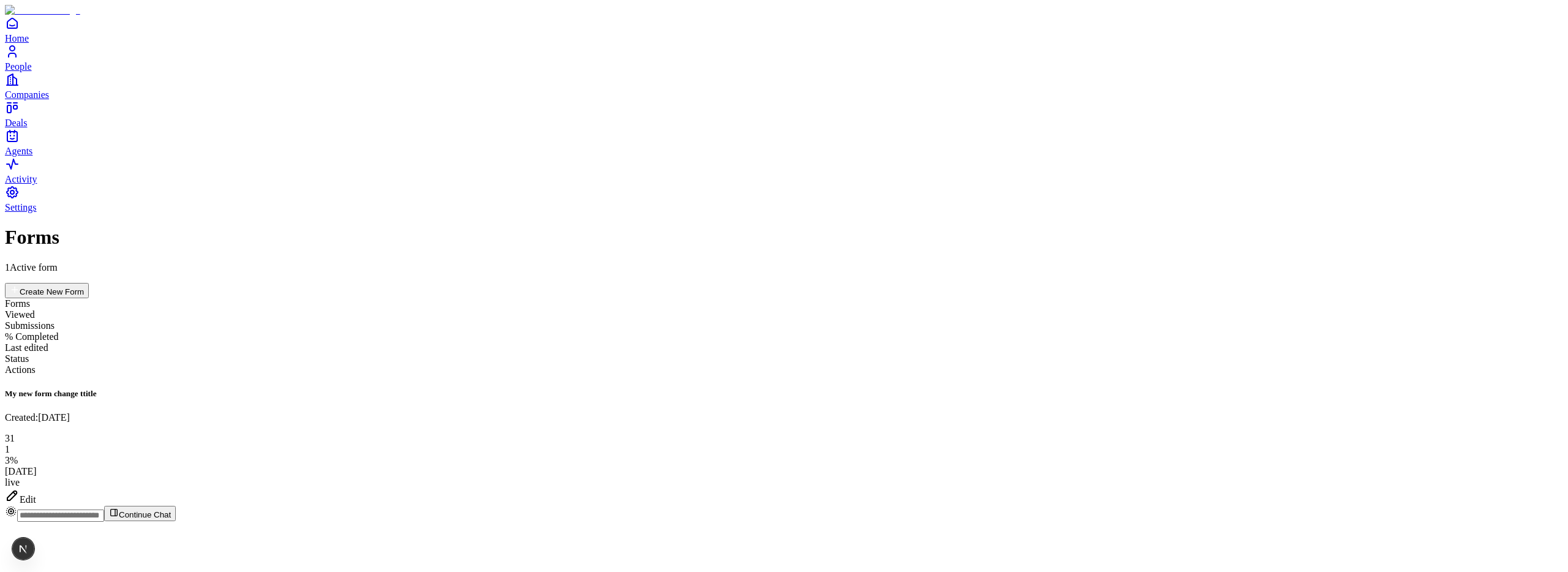
click at [1492, 489] on div "Edit" at bounding box center [783, 497] width 1558 height 17
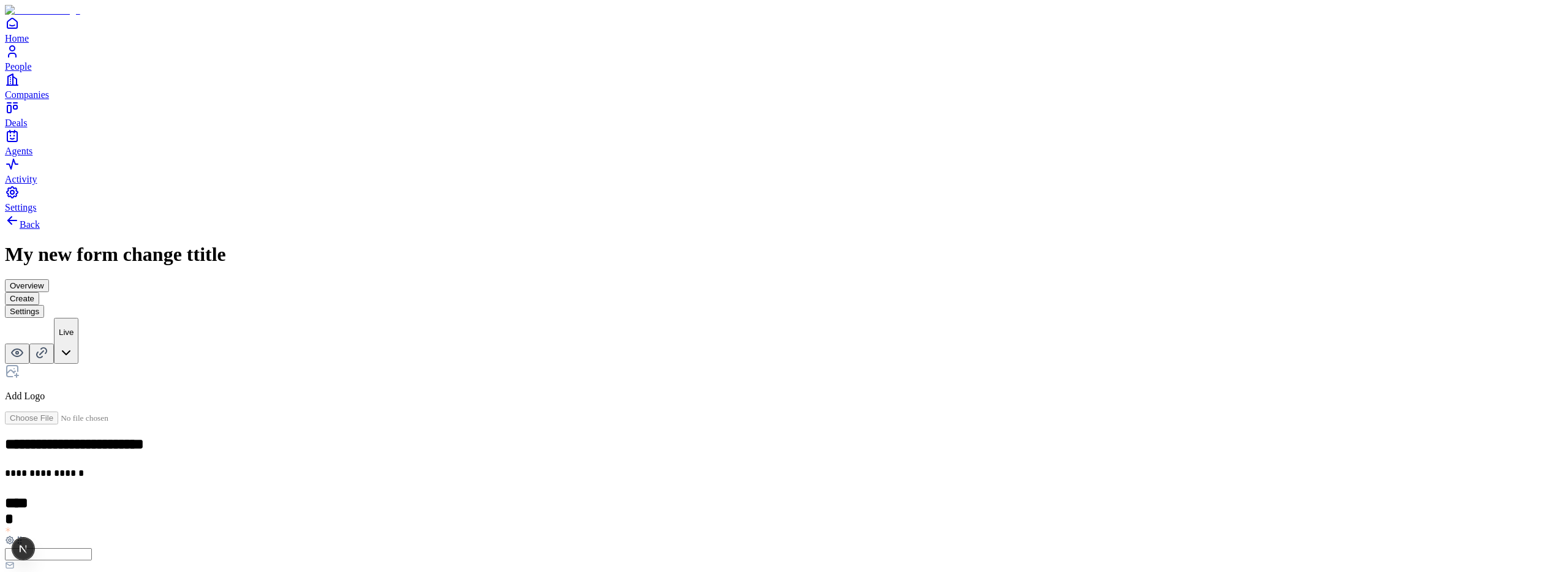
click at [49, 279] on button "Overview" at bounding box center [26, 286] width 44 height 13
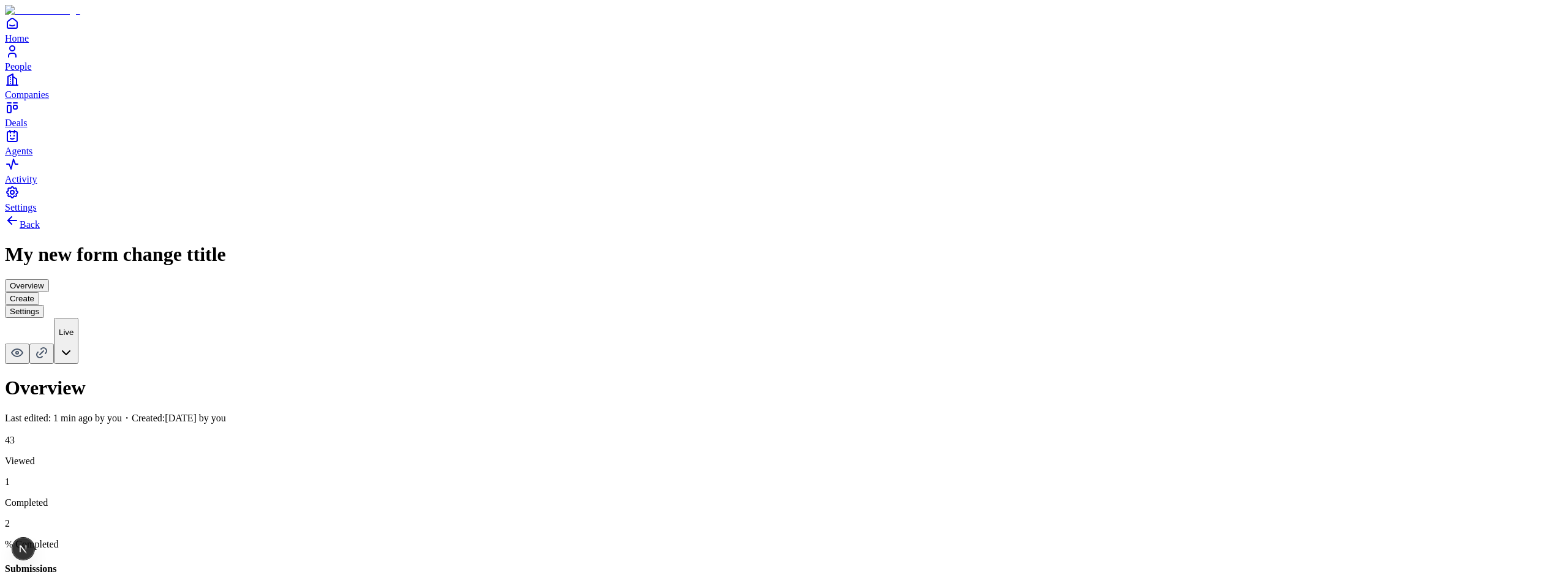
click at [39, 293] on button "Create" at bounding box center [22, 299] width 34 height 13
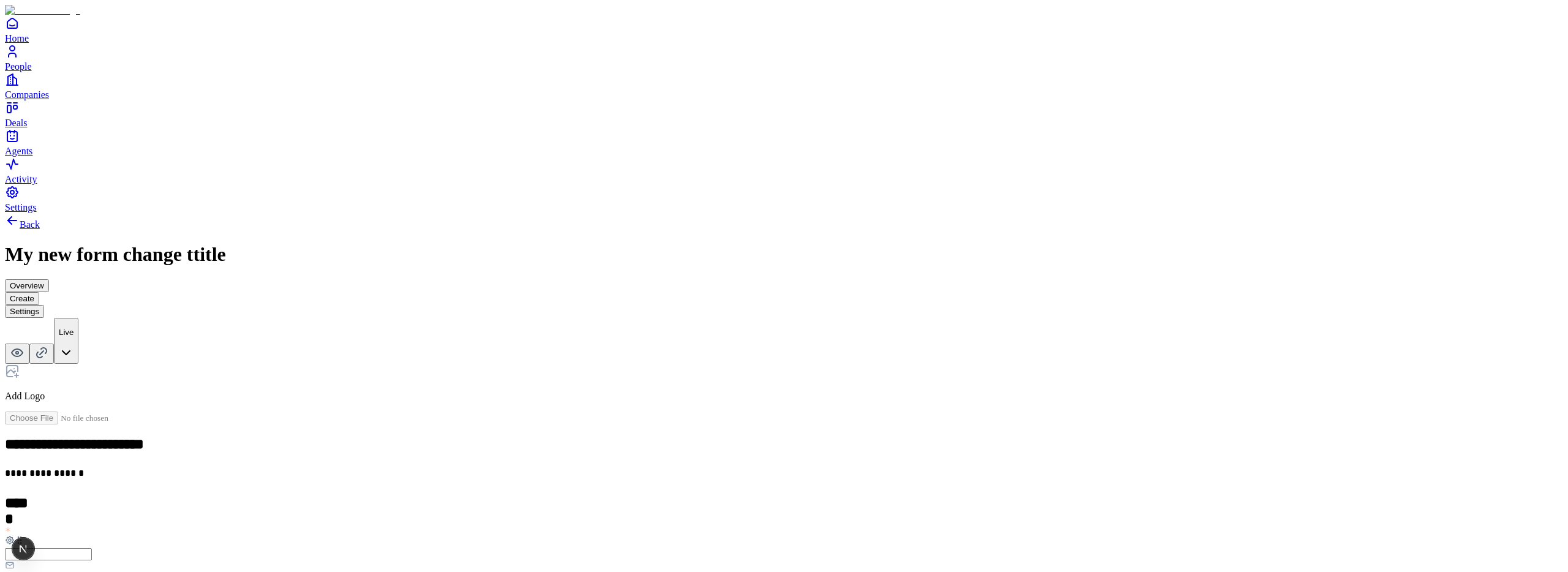
scroll to position [300, 0]
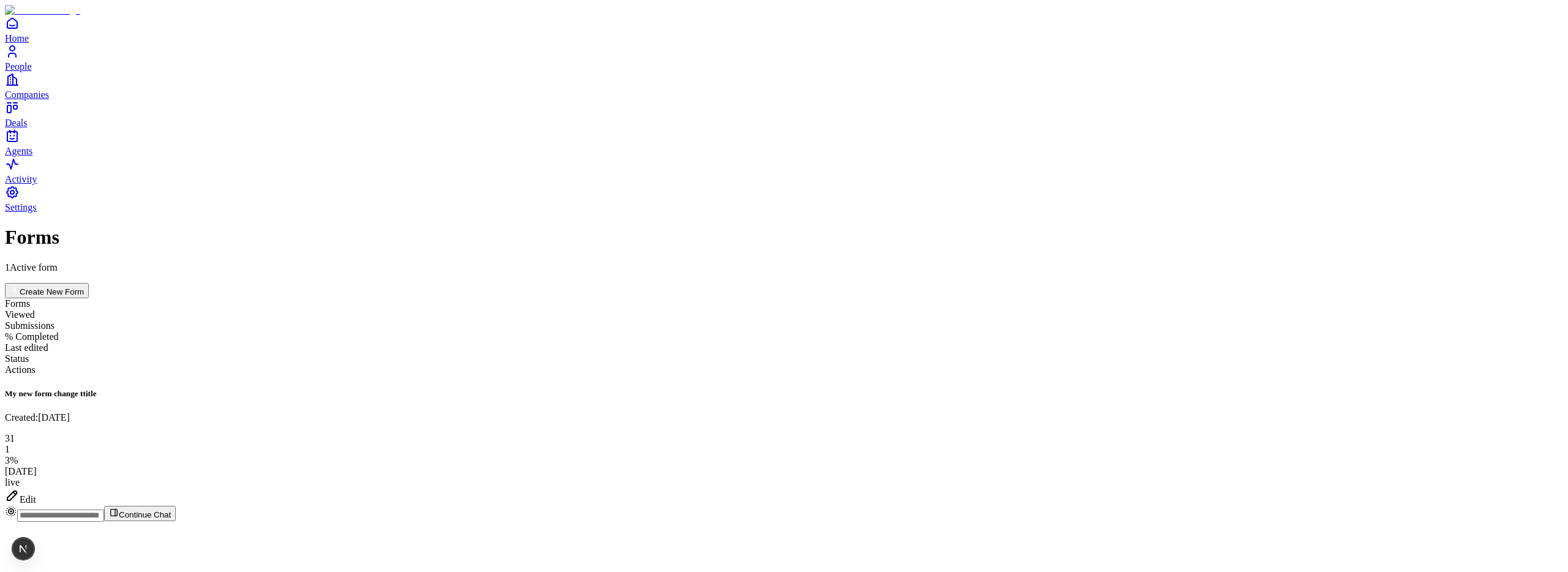
click at [1490, 489] on div "Edit" at bounding box center [783, 497] width 1558 height 17
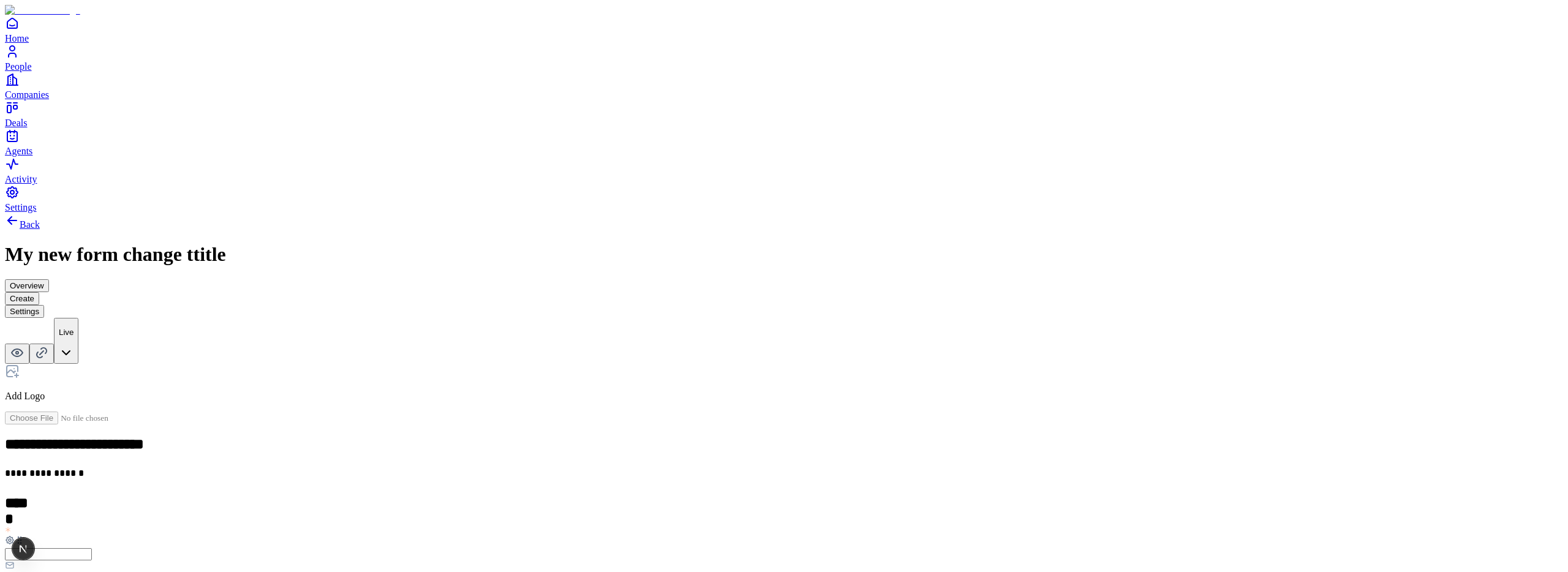
scroll to position [321, 0]
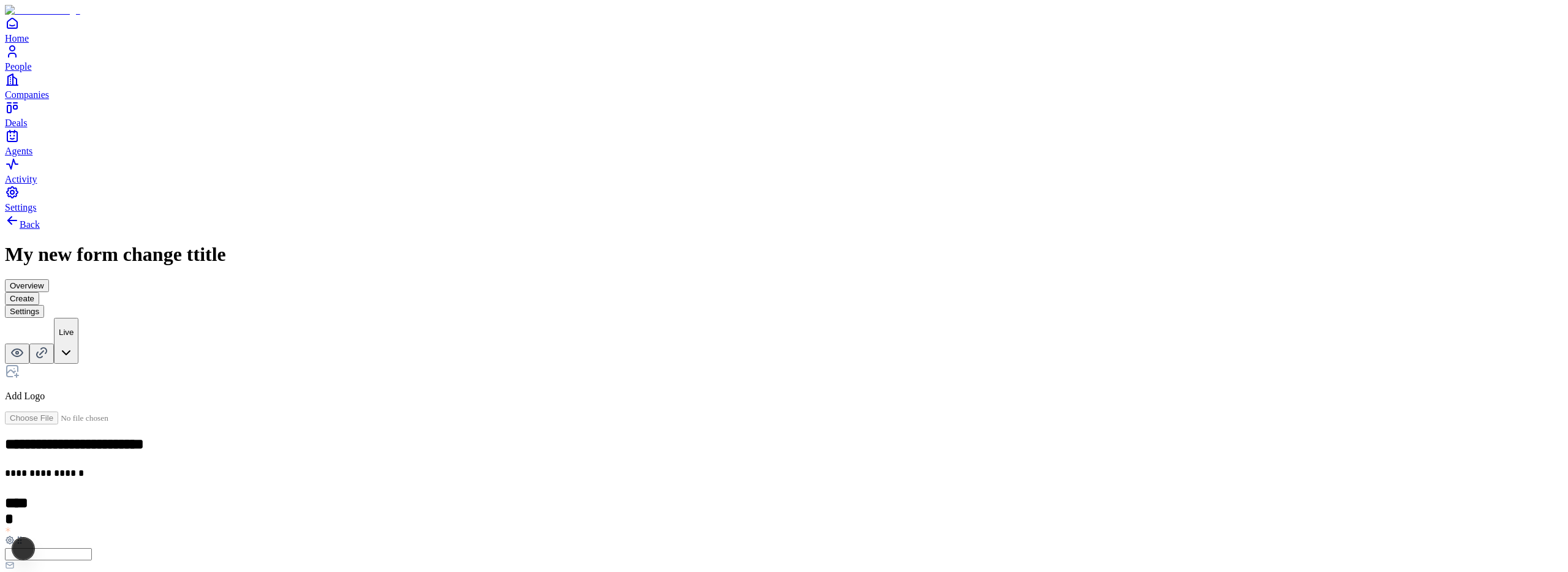
scroll to position [259, 0]
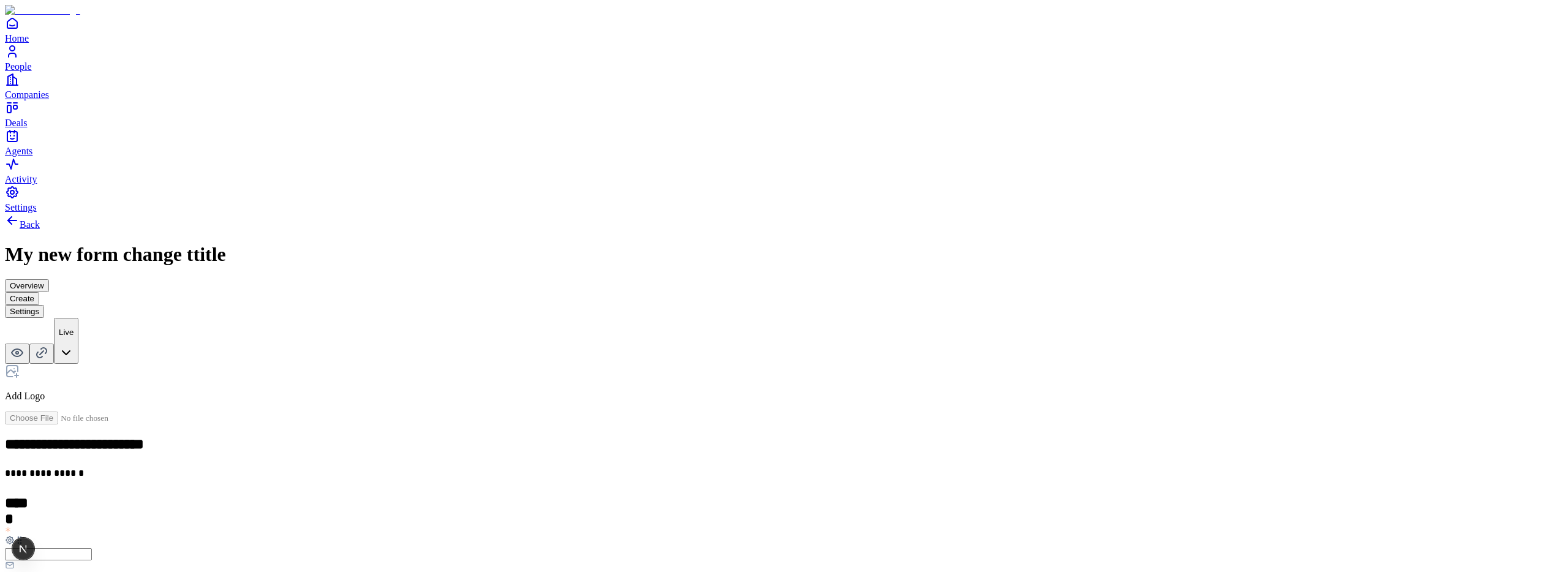
scroll to position [141, 0]
click at [713, 476] on div "Multiple choice" at bounding box center [675, 482] width 75 height 11
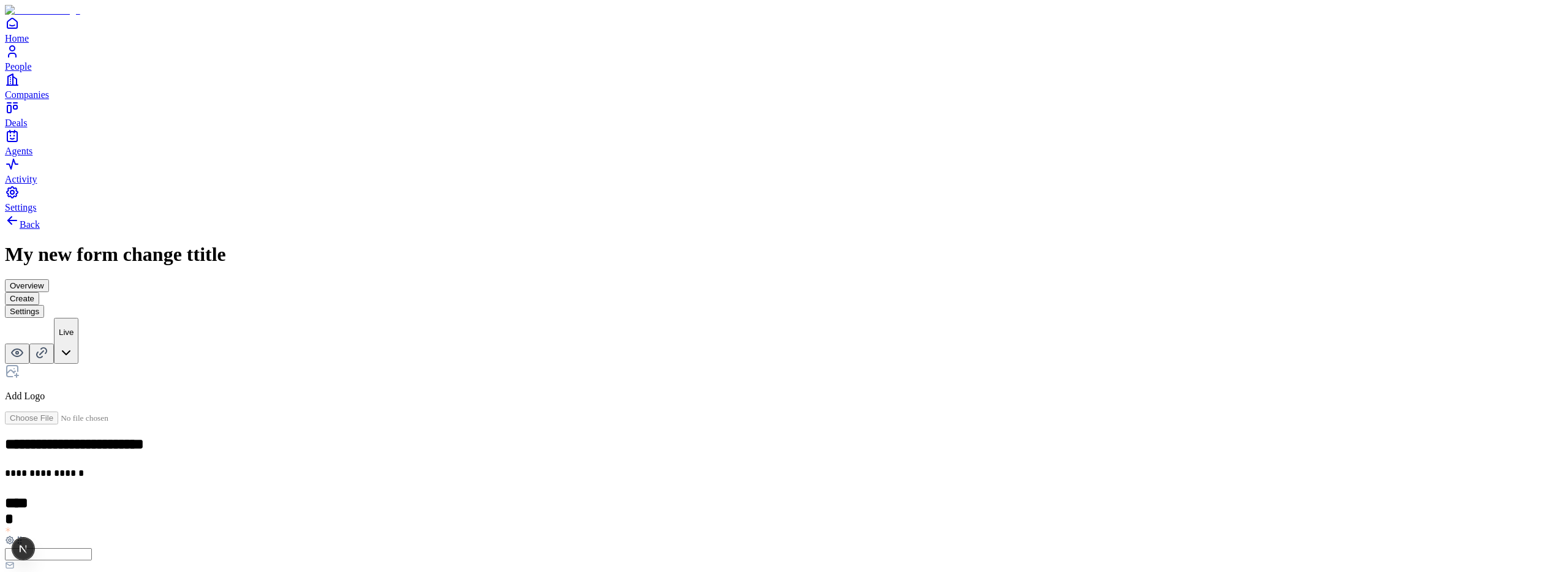
scroll to position [321, 0]
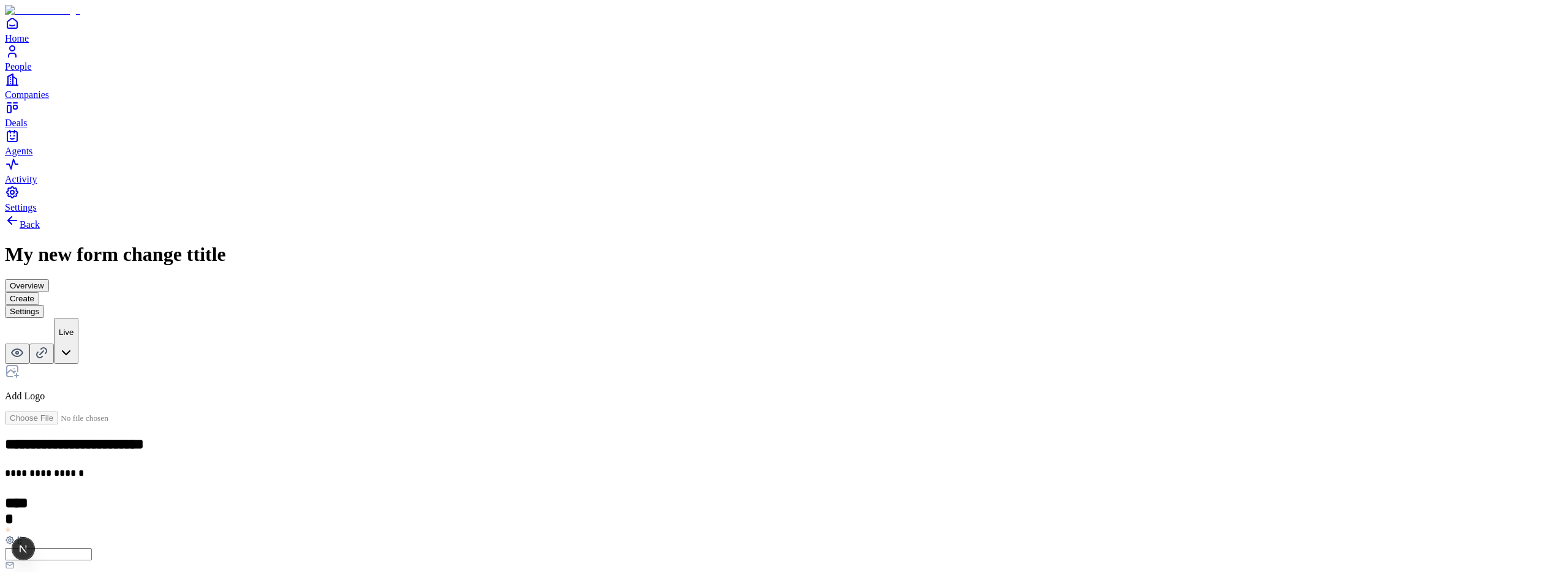
scroll to position [300, 0]
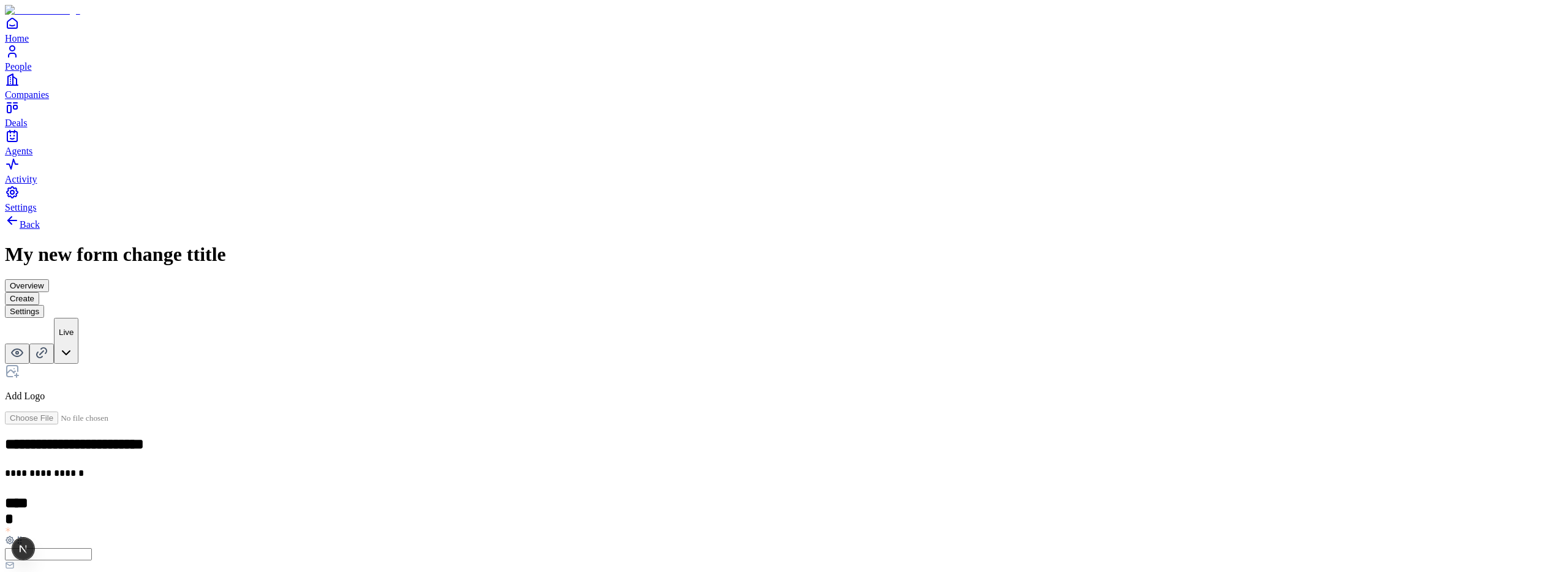
scroll to position [141, 0]
click at [713, 371] on div "Number" at bounding box center [675, 360] width 75 height 23
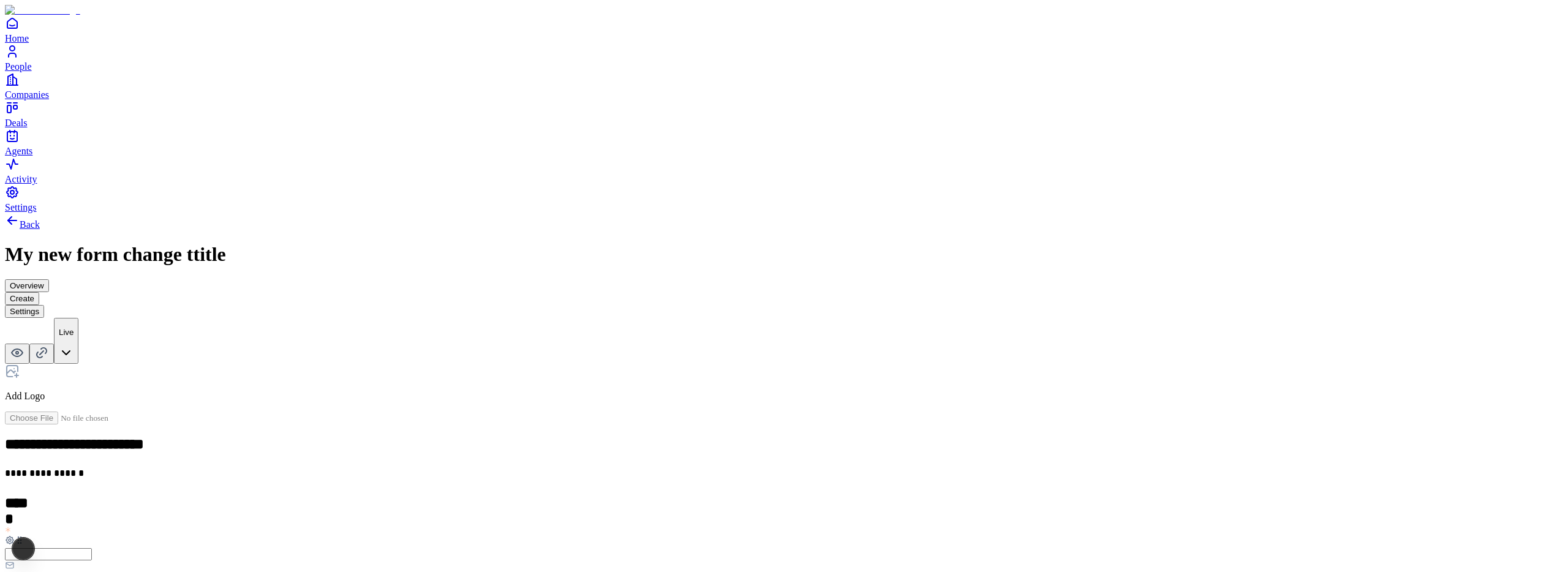
scroll to position [218, 0]
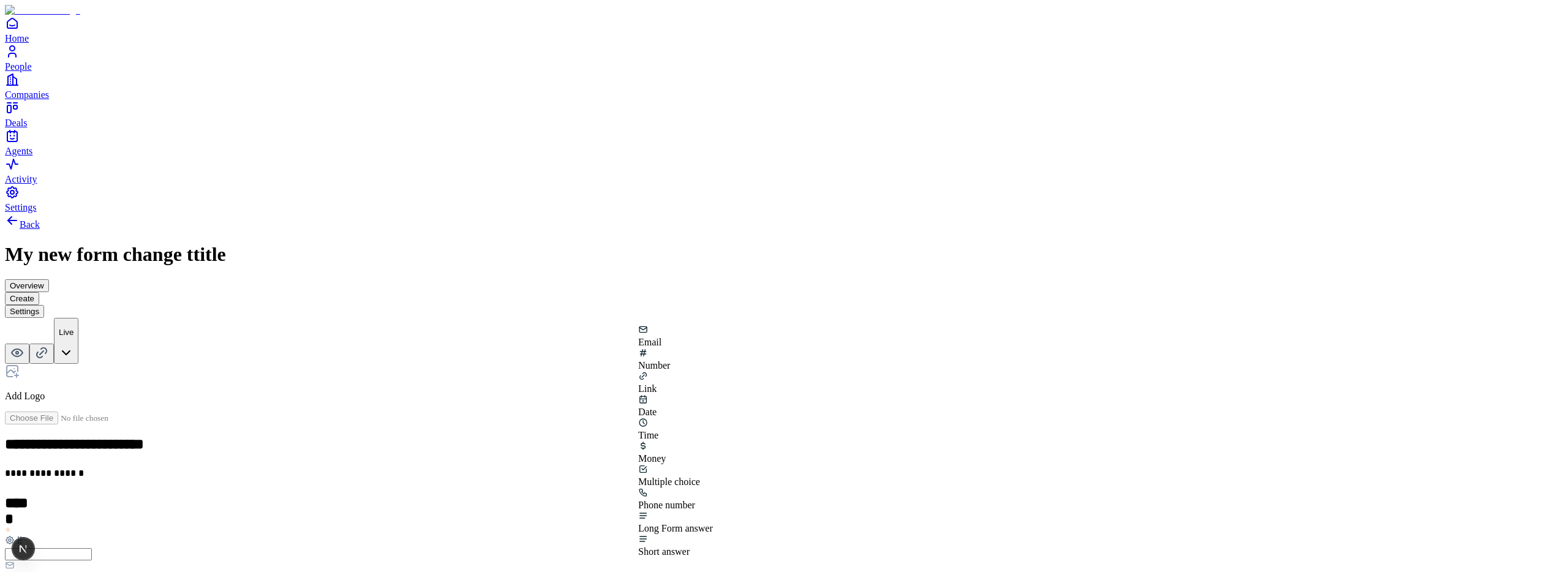
click at [713, 465] on div "Multiple choice" at bounding box center [675, 476] width 75 height 23
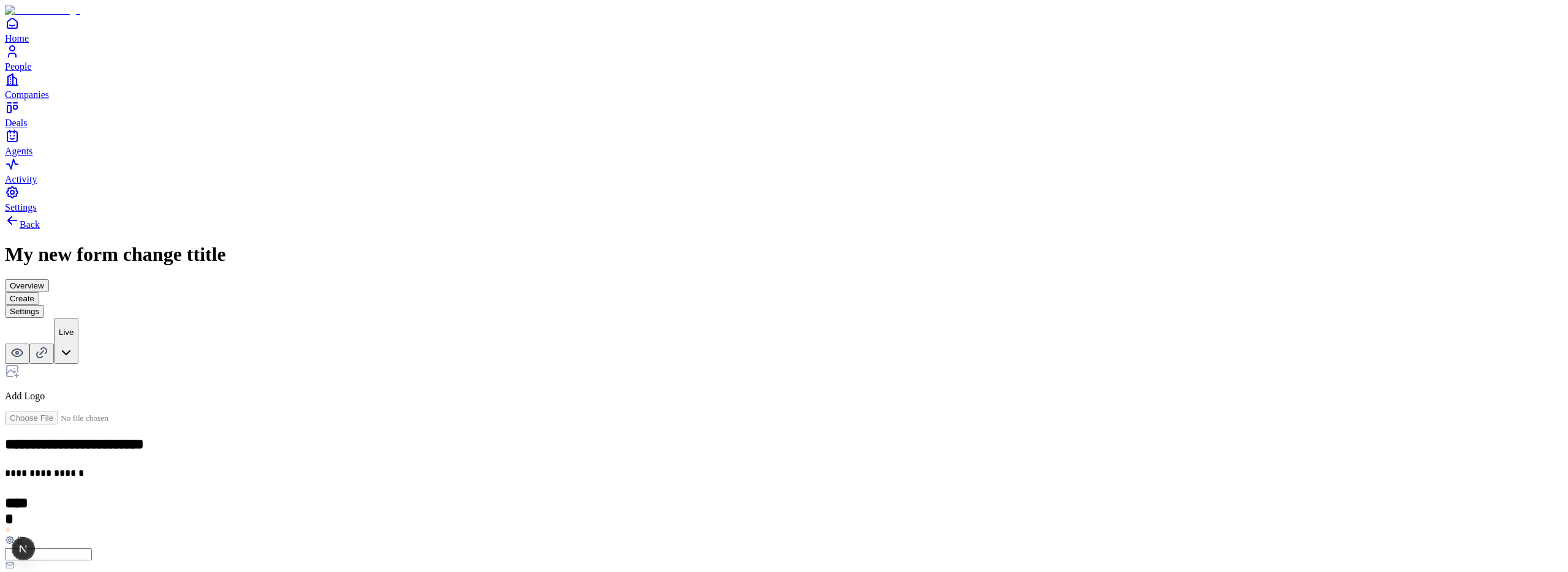
scroll to position [238, 0]
